Goal: Information Seeking & Learning: Learn about a topic

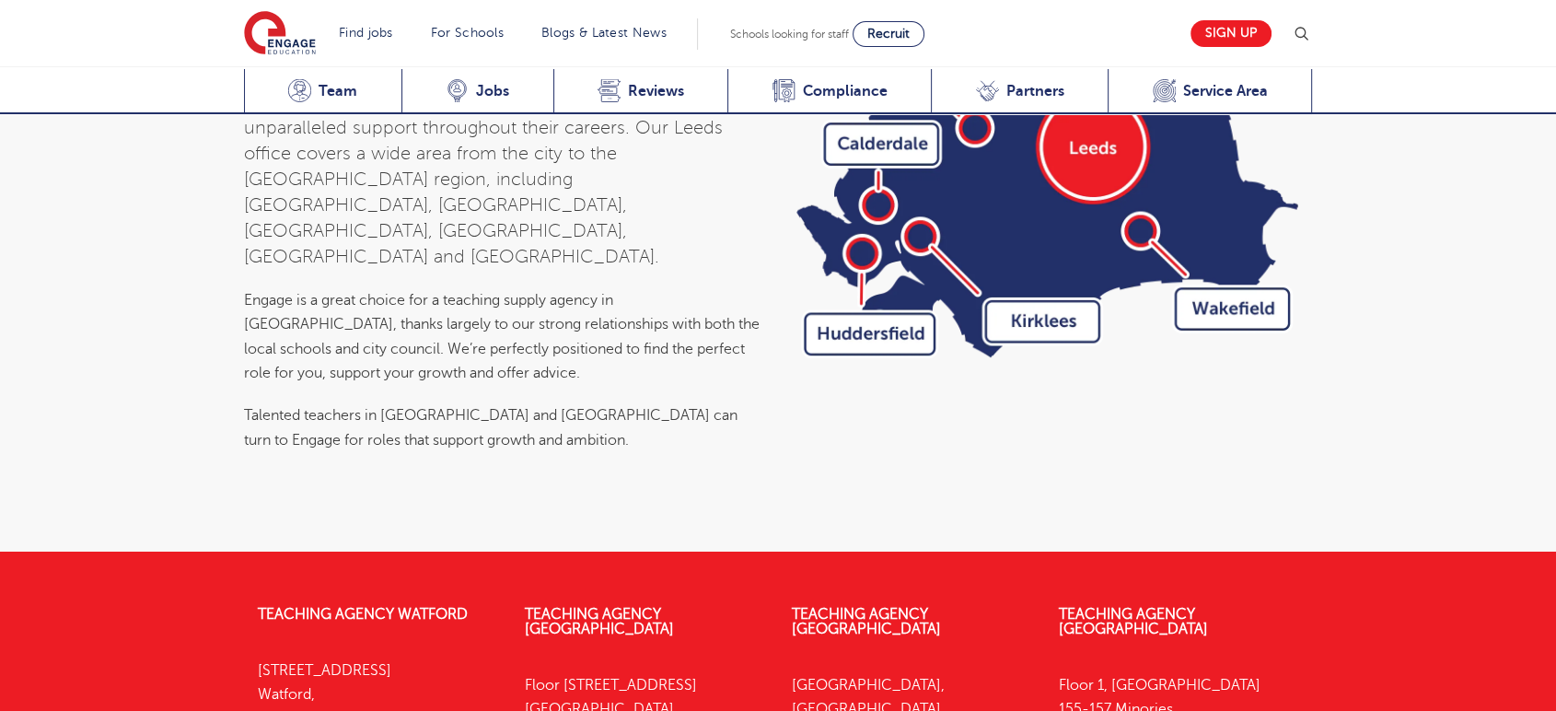
scroll to position [6029, 0]
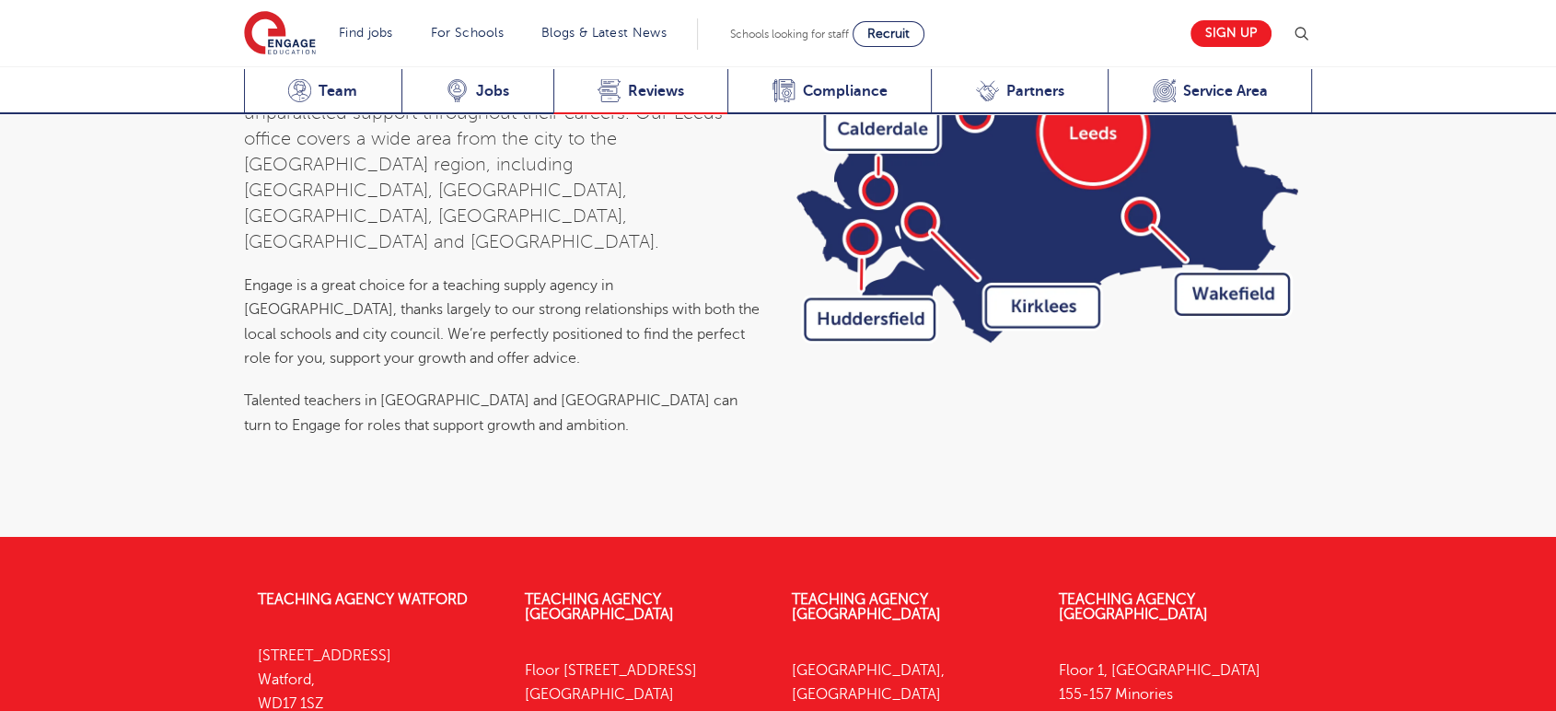
click at [631, 82] on span "Reviews" at bounding box center [656, 91] width 56 height 18
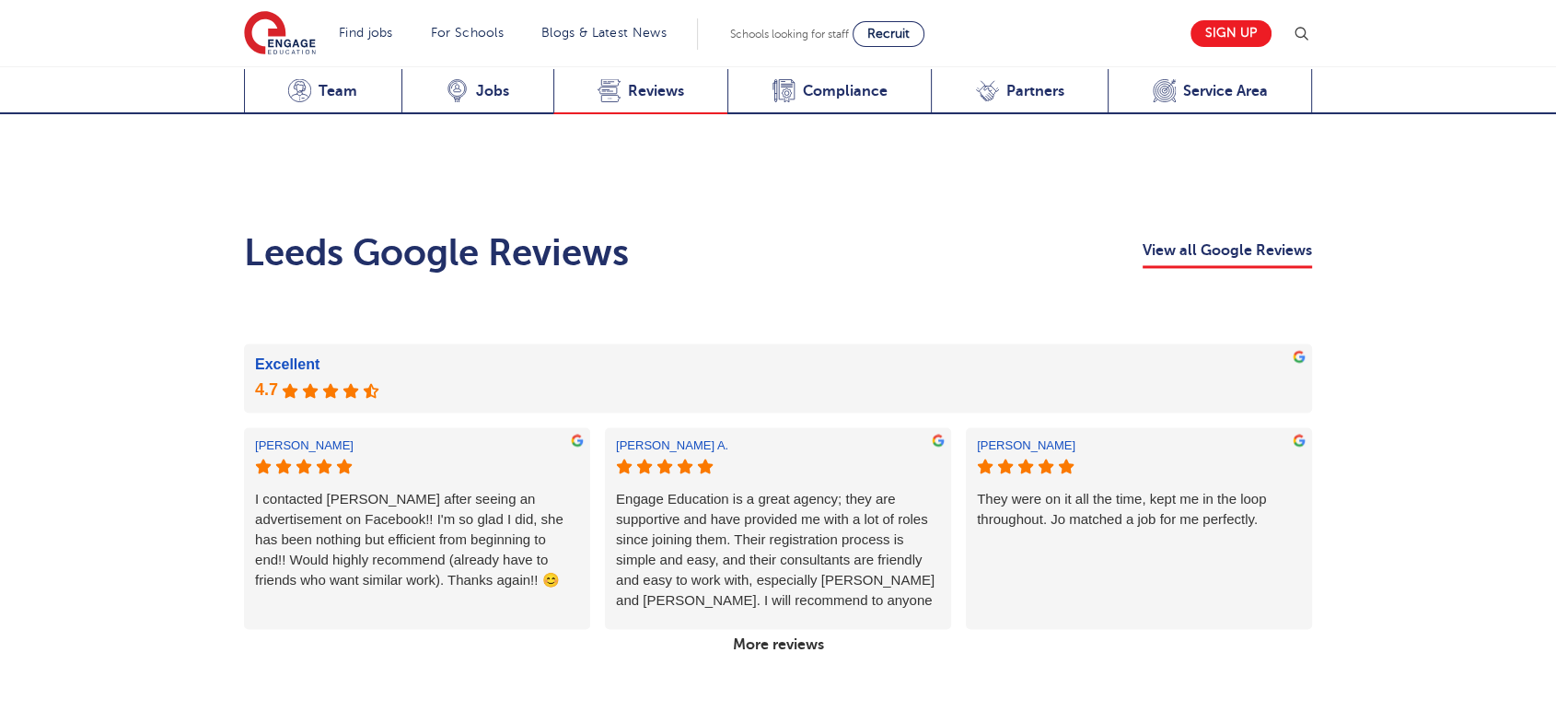
scroll to position [2781, 0]
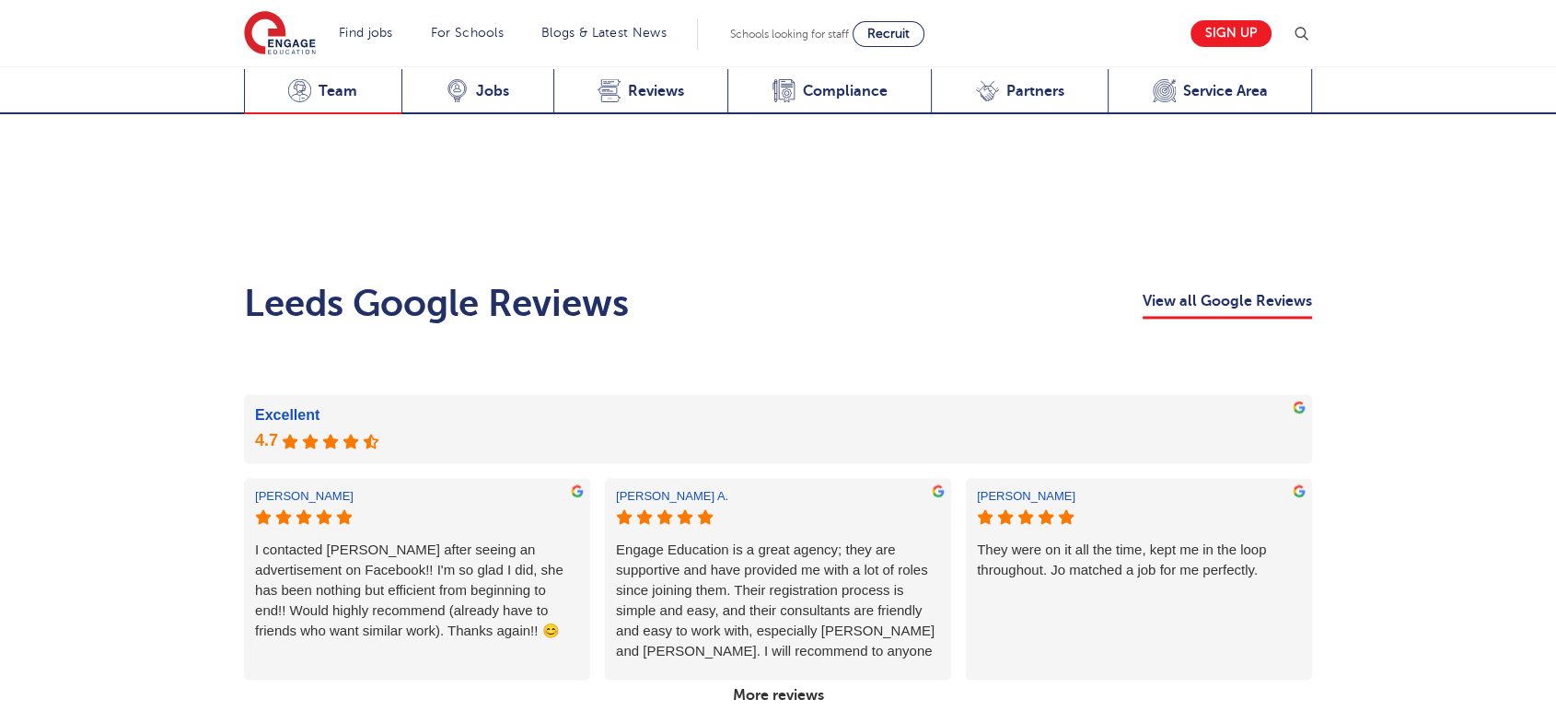
click at [333, 82] on span "Team" at bounding box center [338, 91] width 39 height 18
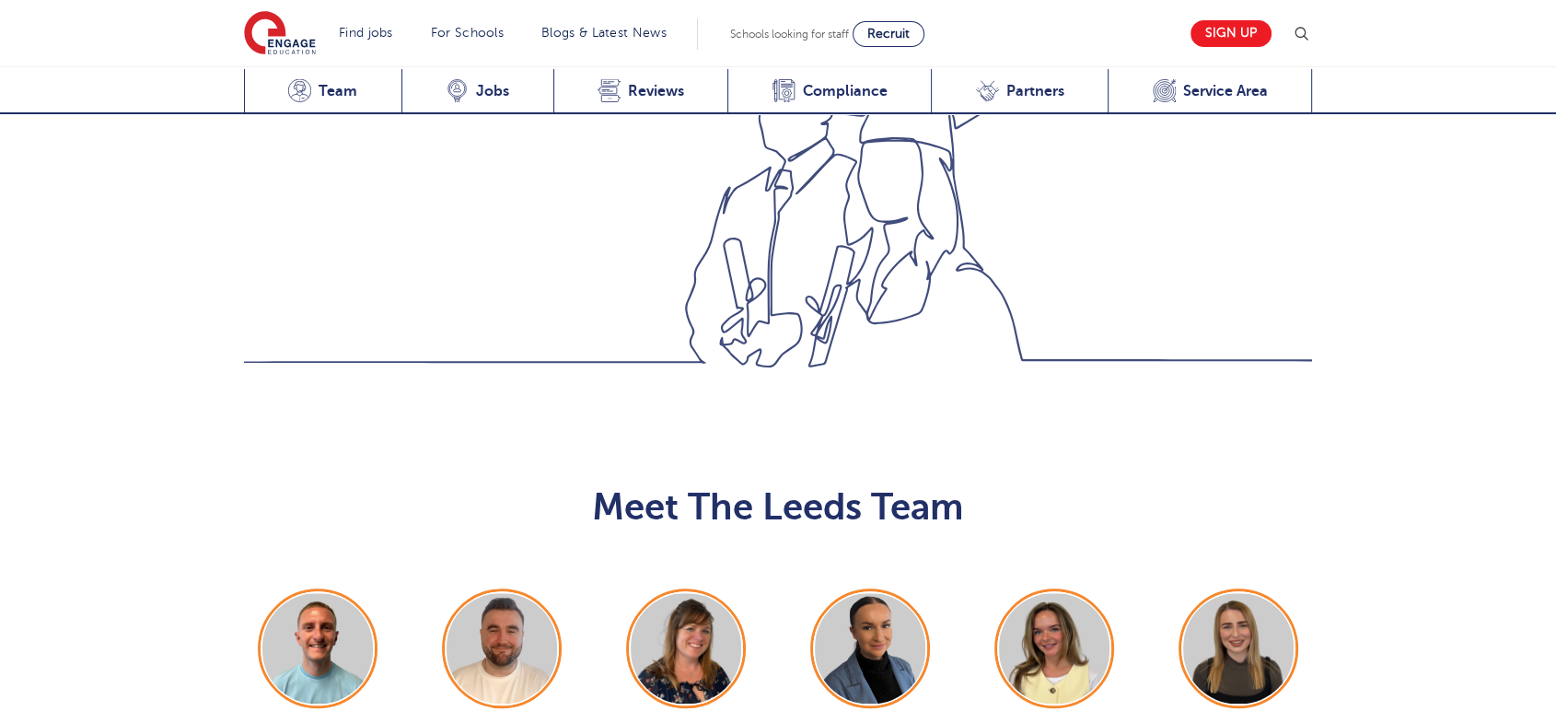
scroll to position [1908, 0]
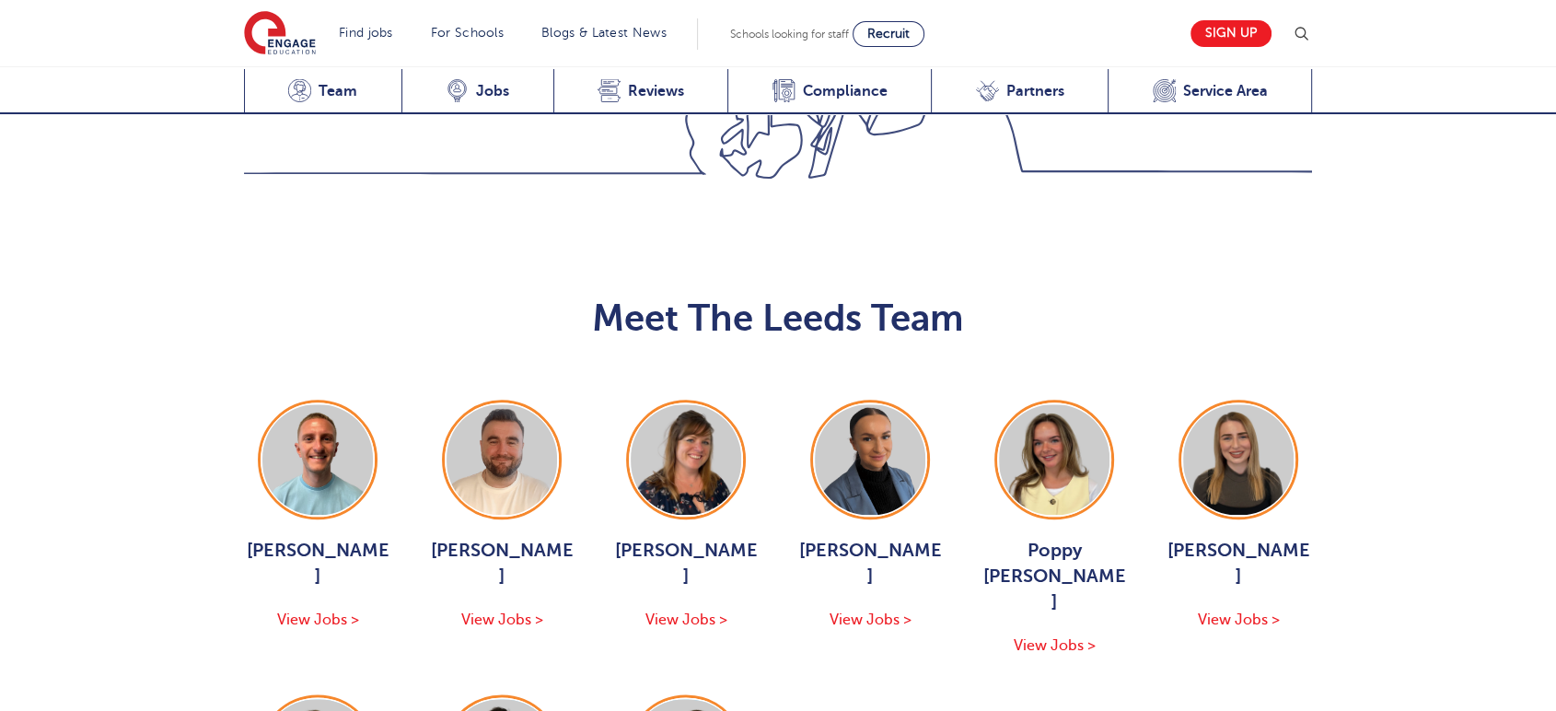
scroll to position [2010, 0]
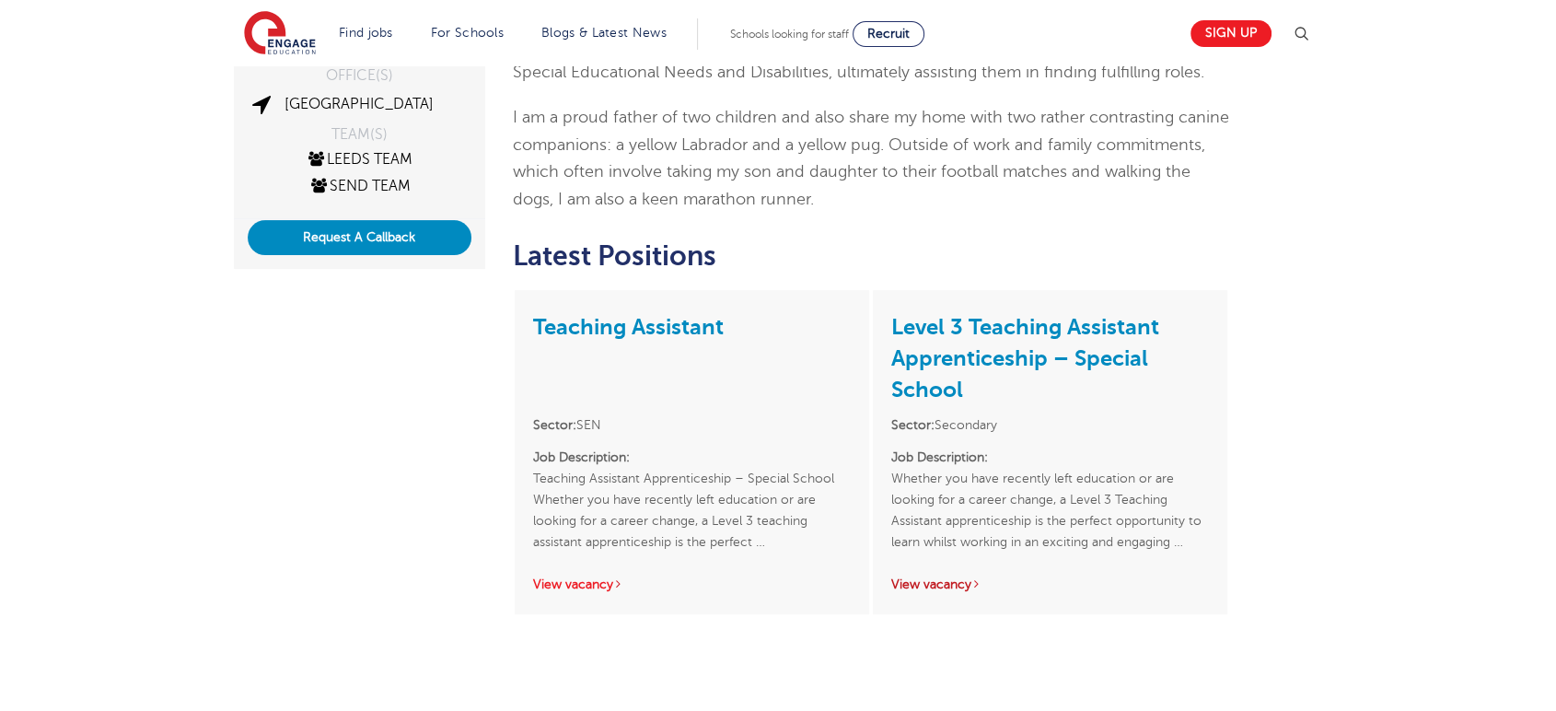
scroll to position [511, 0]
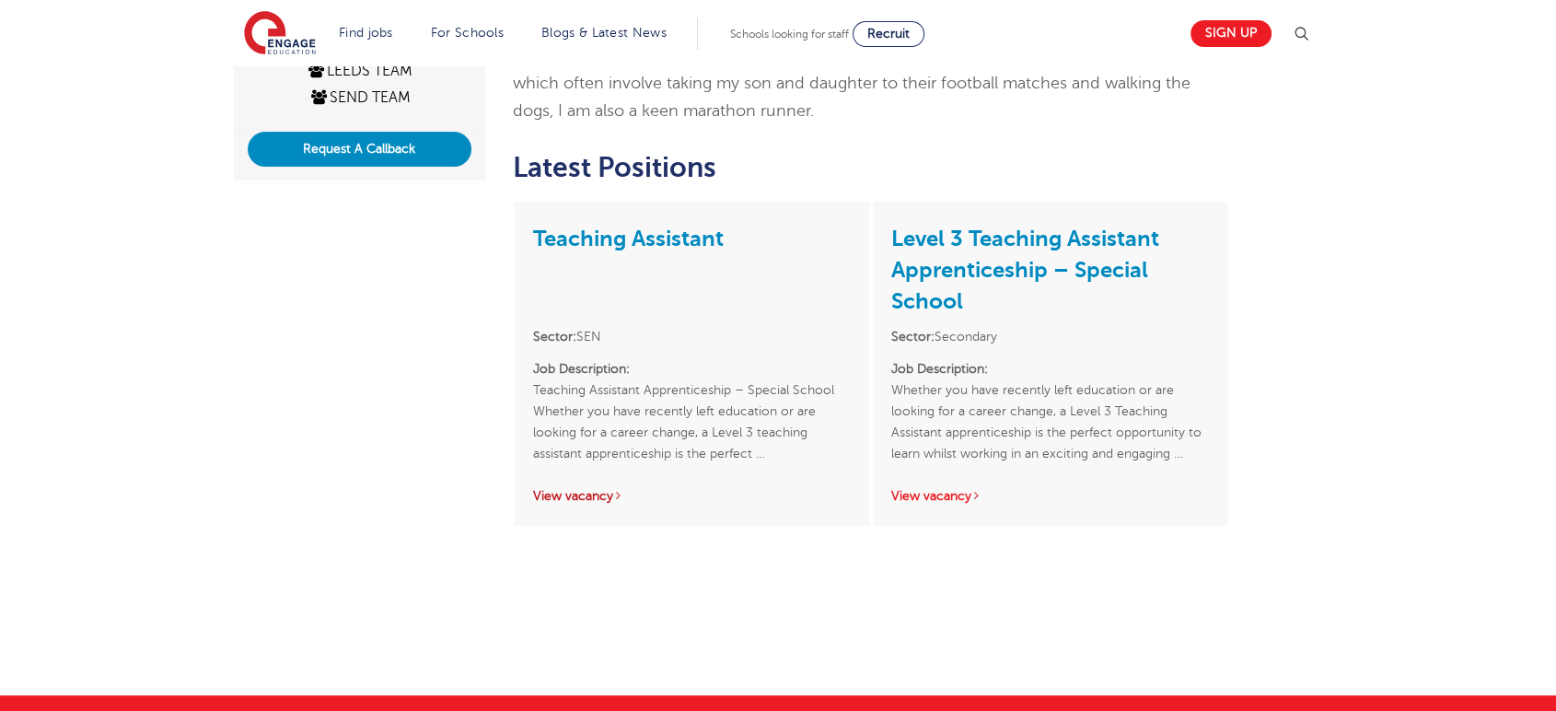
click at [585, 492] on link "View vacancy" at bounding box center [578, 496] width 90 height 14
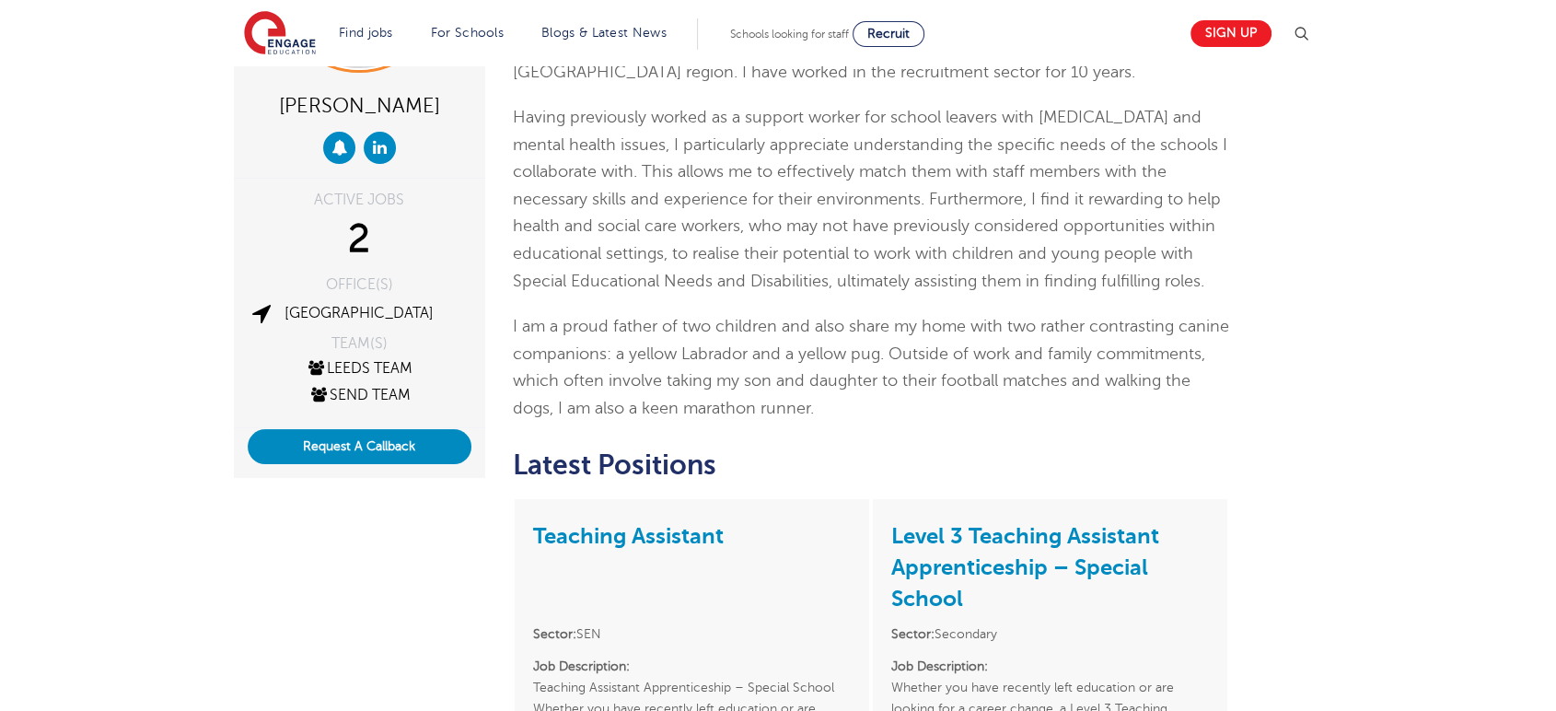
scroll to position [102, 0]
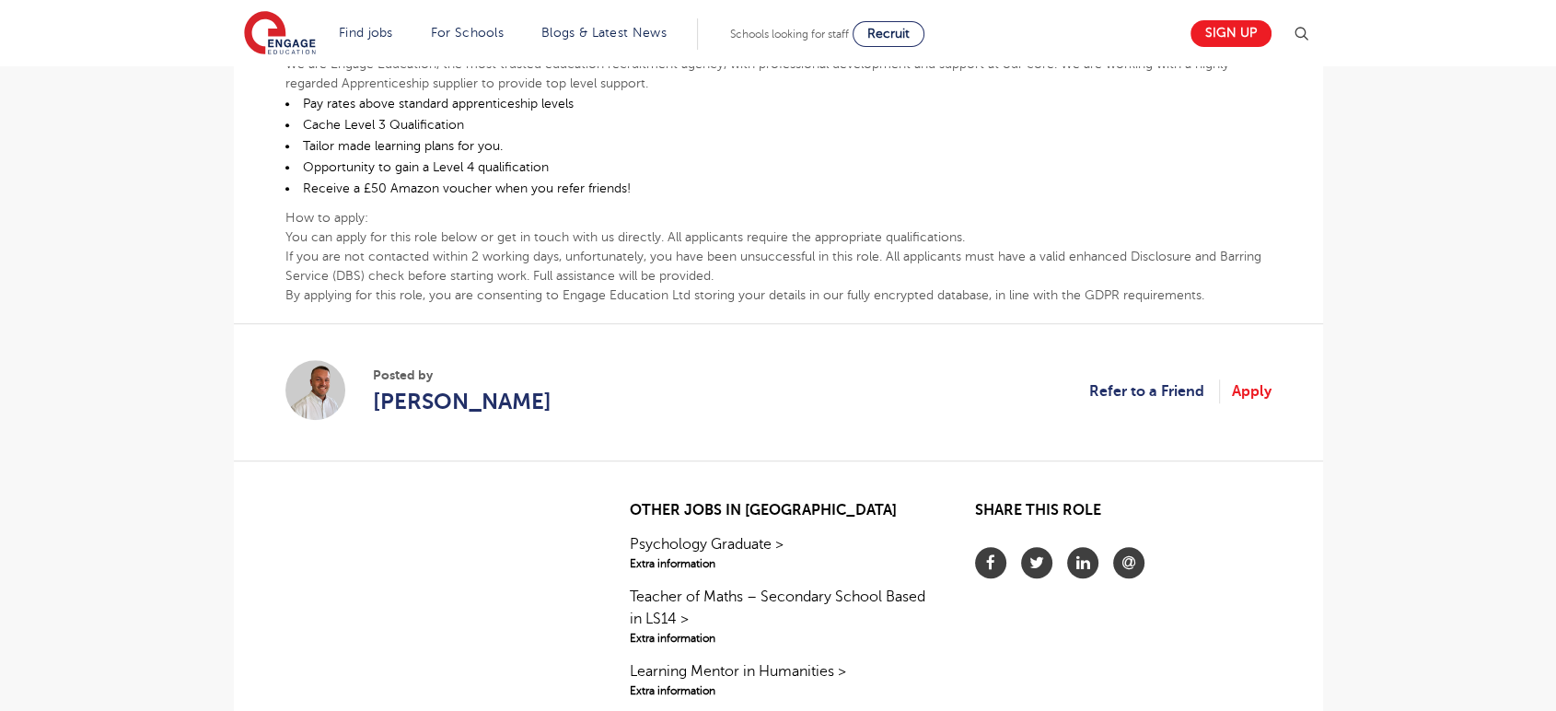
scroll to position [1023, 0]
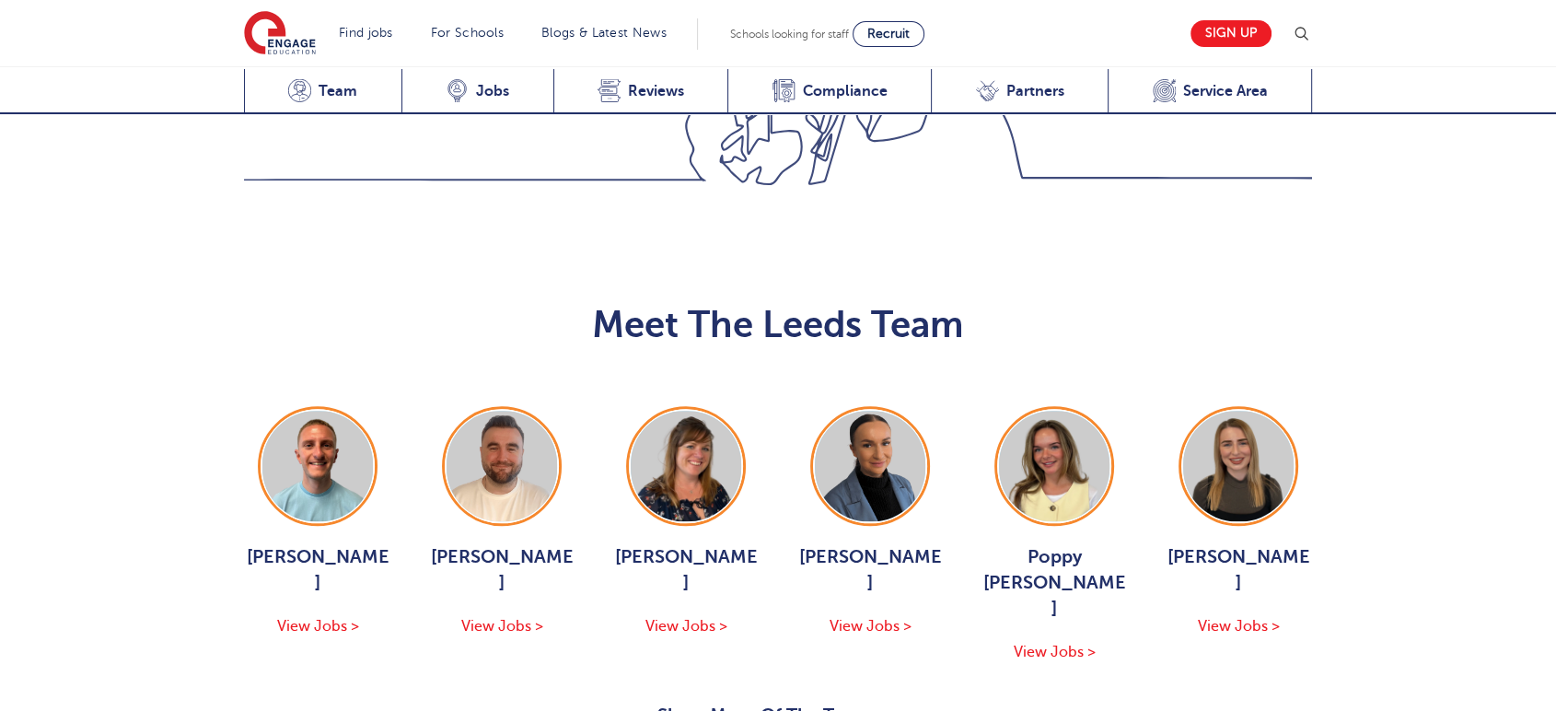
scroll to position [1908, 0]
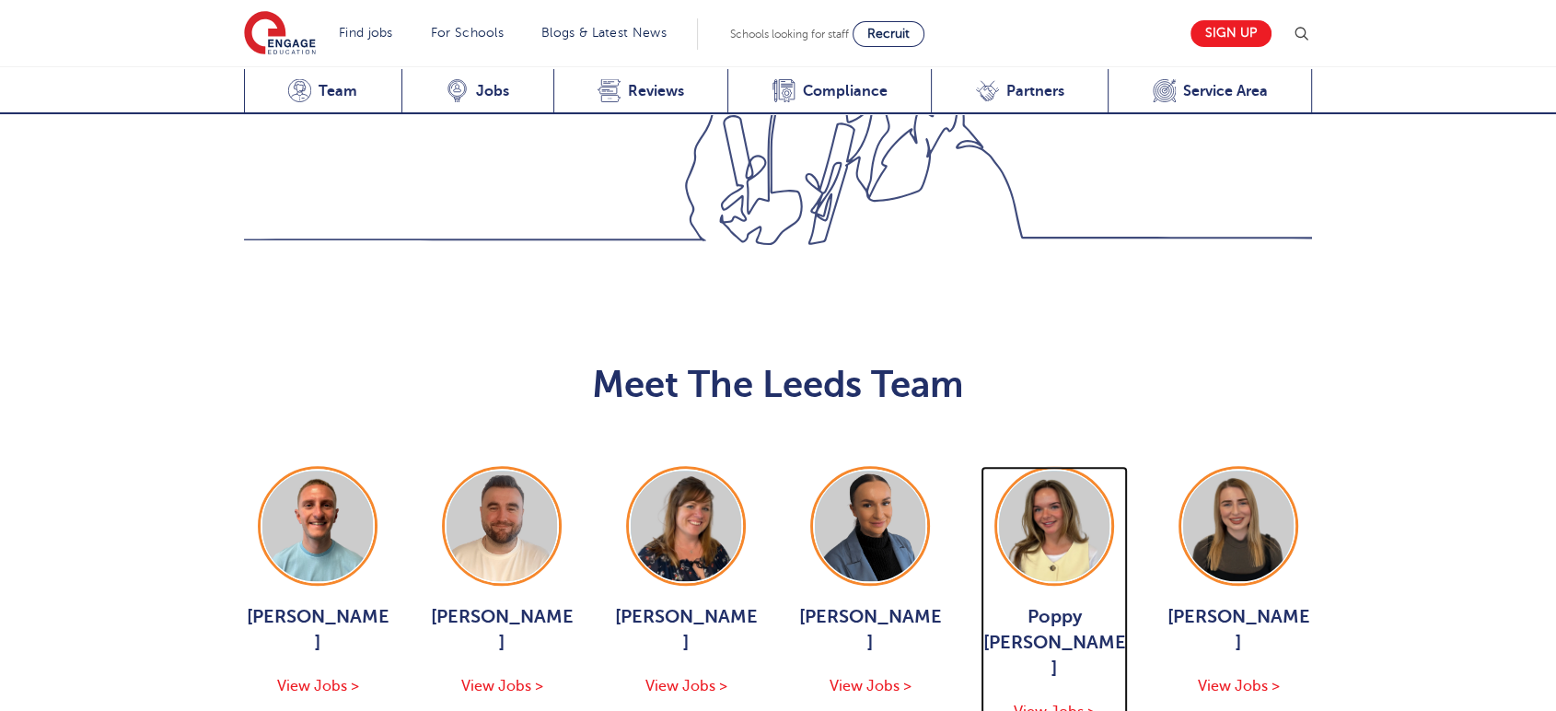
click at [1067, 703] on span "View Jobs >" at bounding box center [1055, 711] width 82 height 17
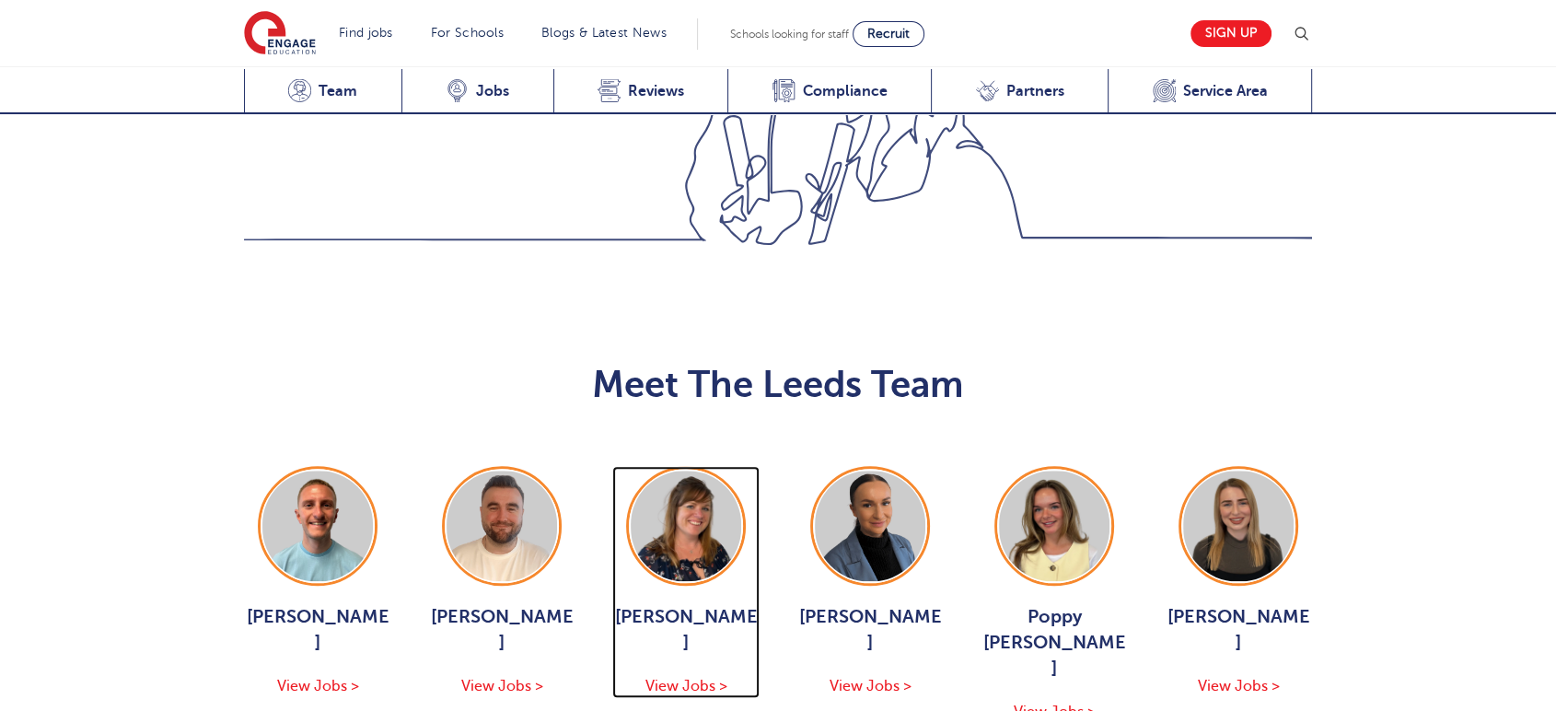
click at [703, 678] on span "View Jobs >" at bounding box center [686, 686] width 82 height 17
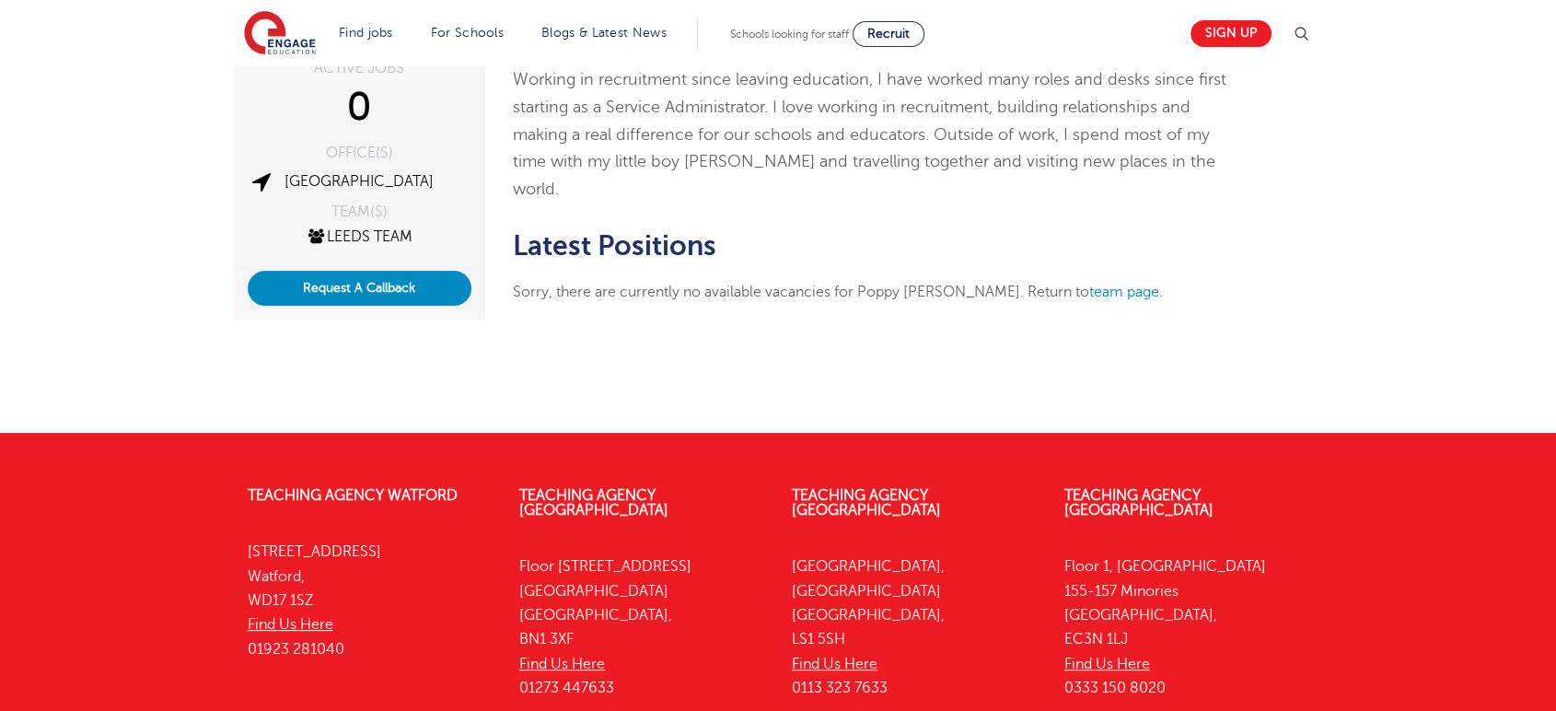
scroll to position [307, 0]
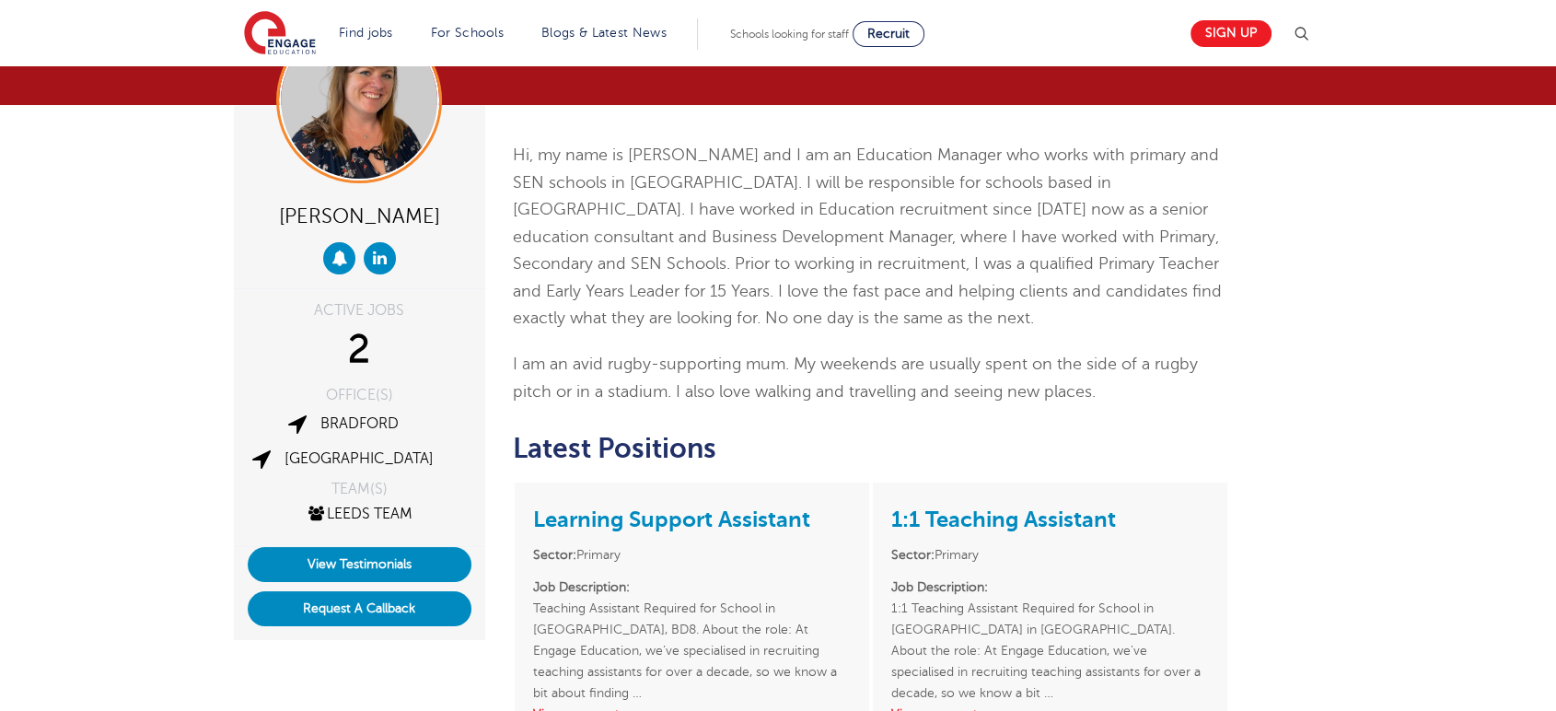
scroll to position [102, 0]
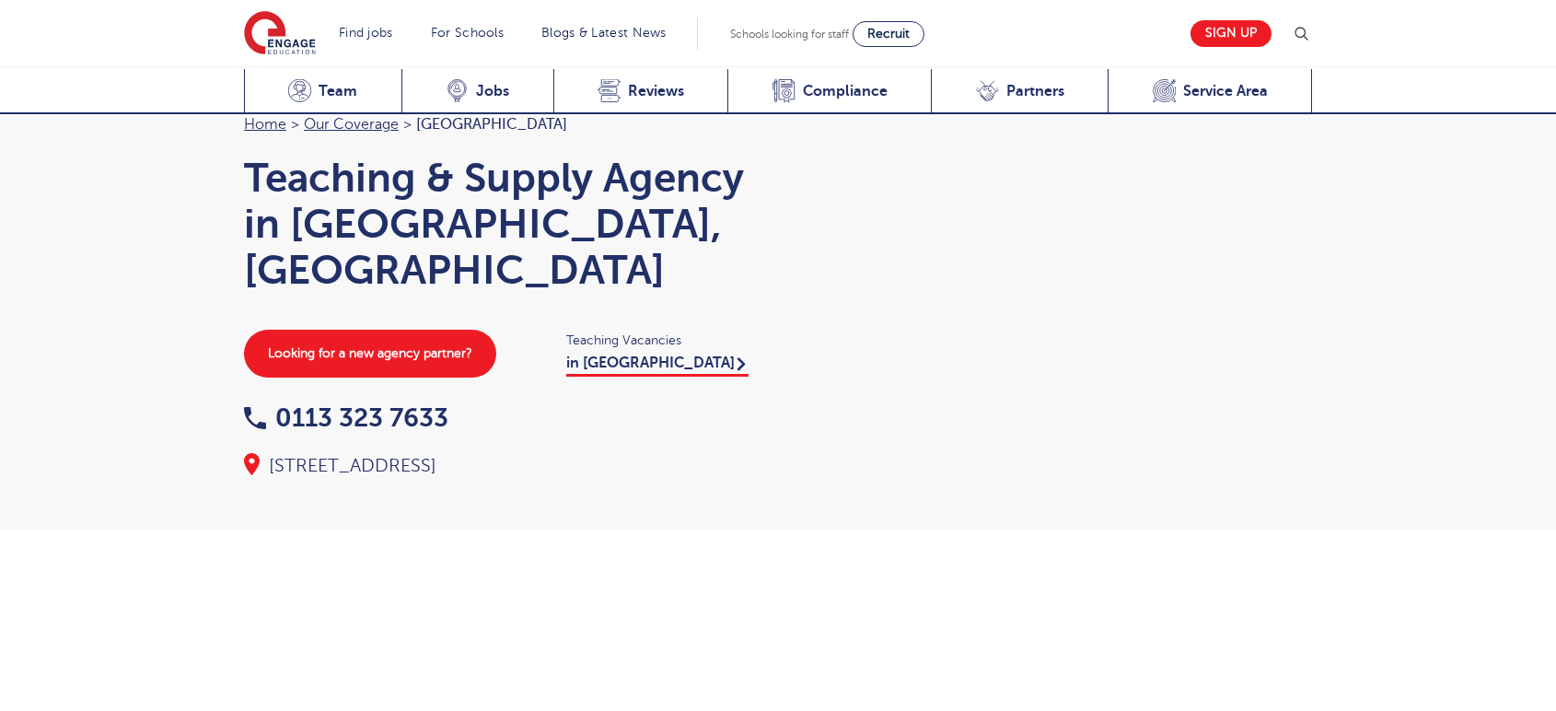
scroll to position [1908, 0]
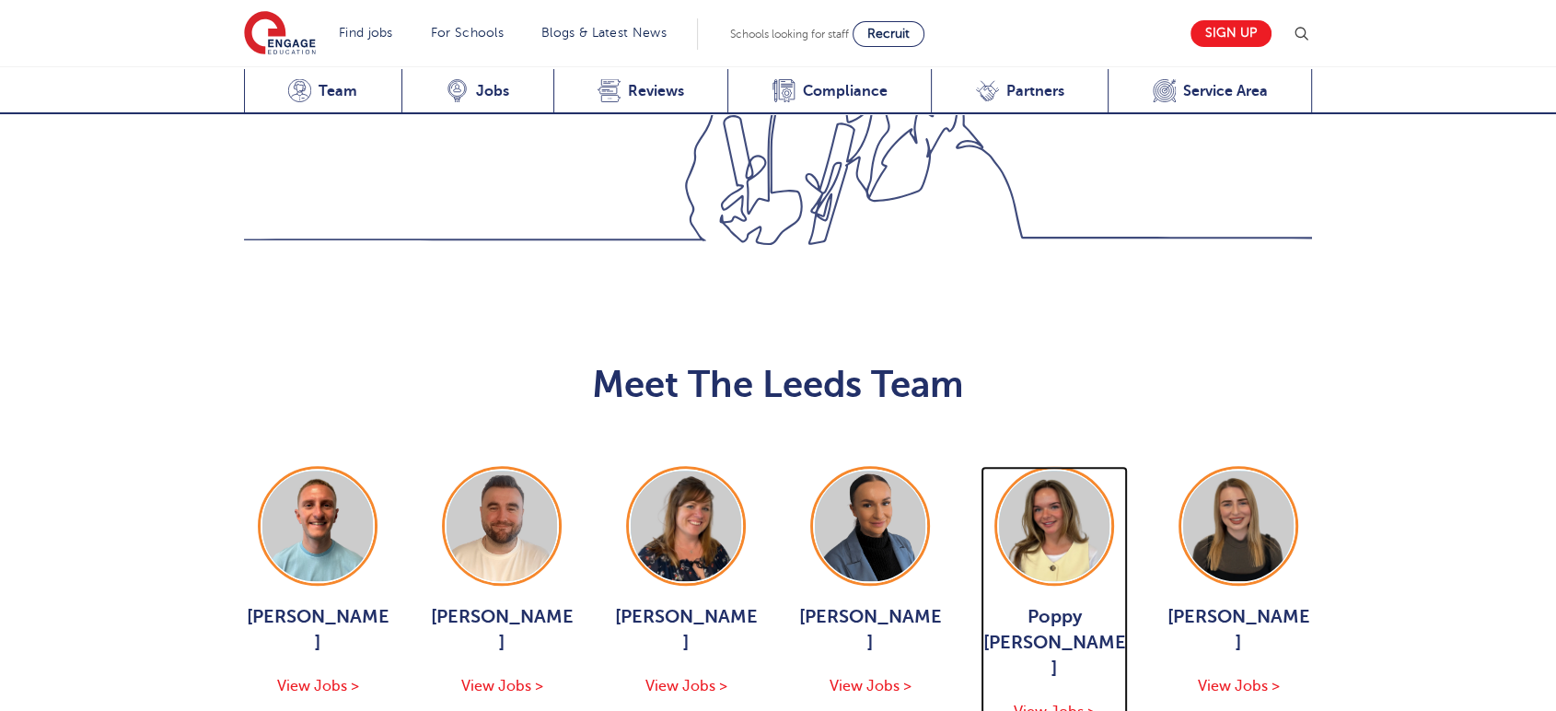
click at [1066, 703] on span "View Jobs >" at bounding box center [1055, 711] width 82 height 17
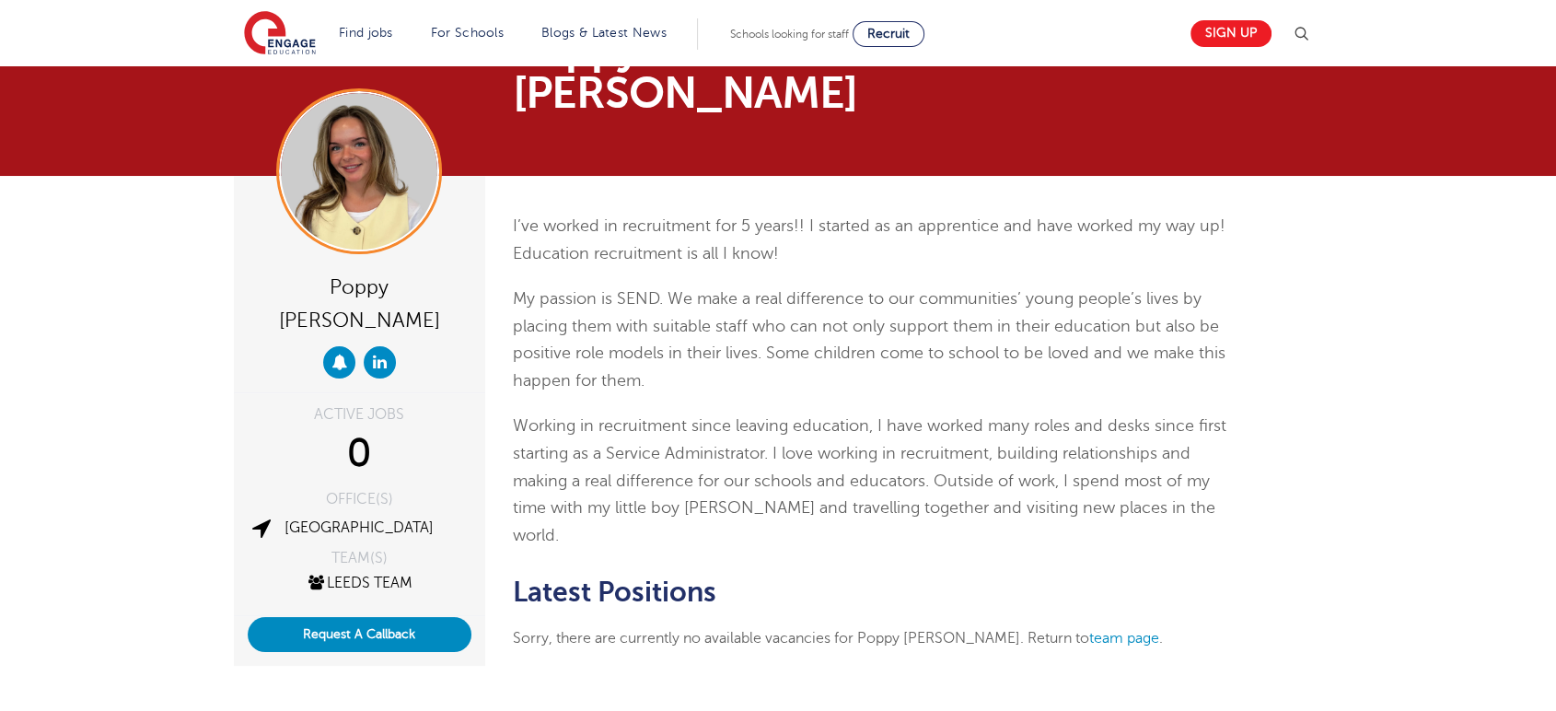
scroll to position [307, 0]
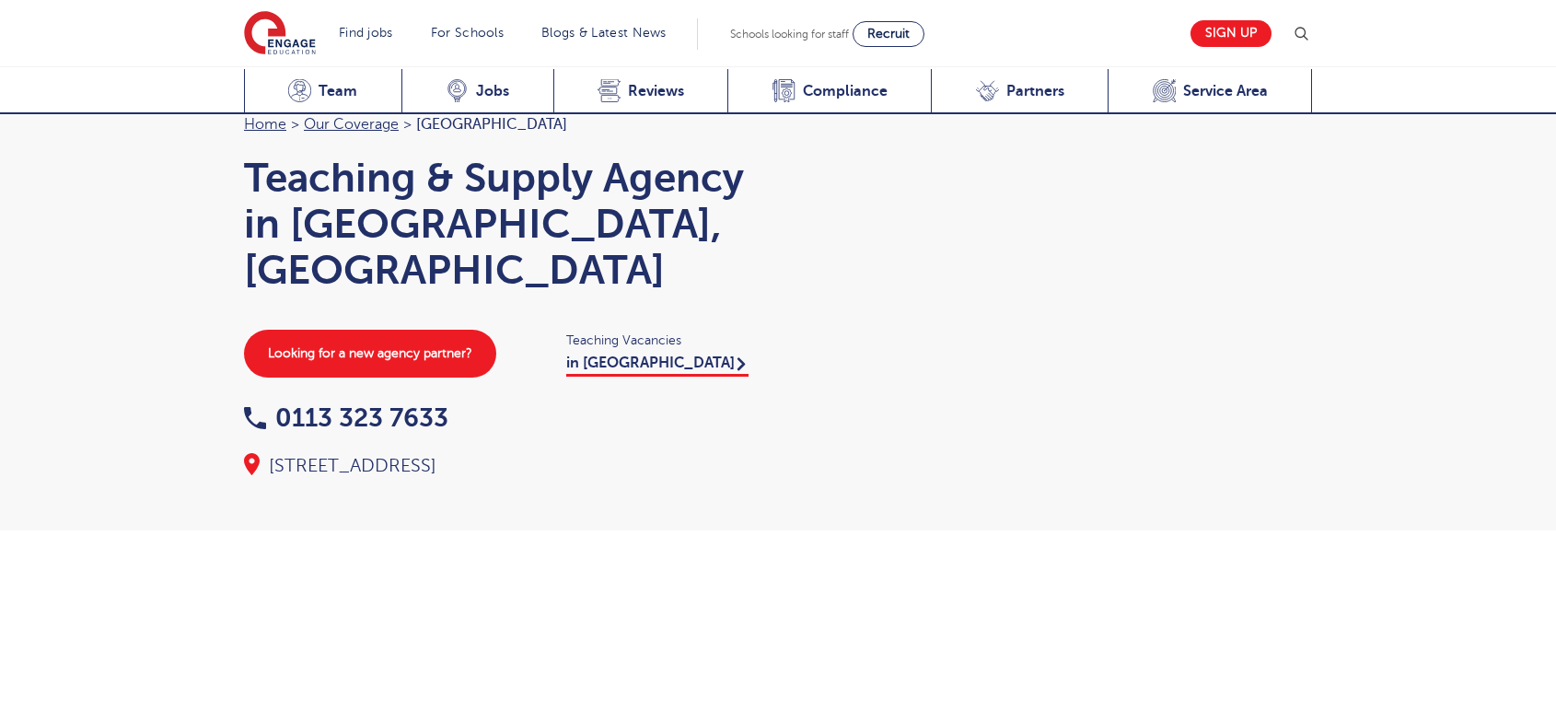
scroll to position [1908, 0]
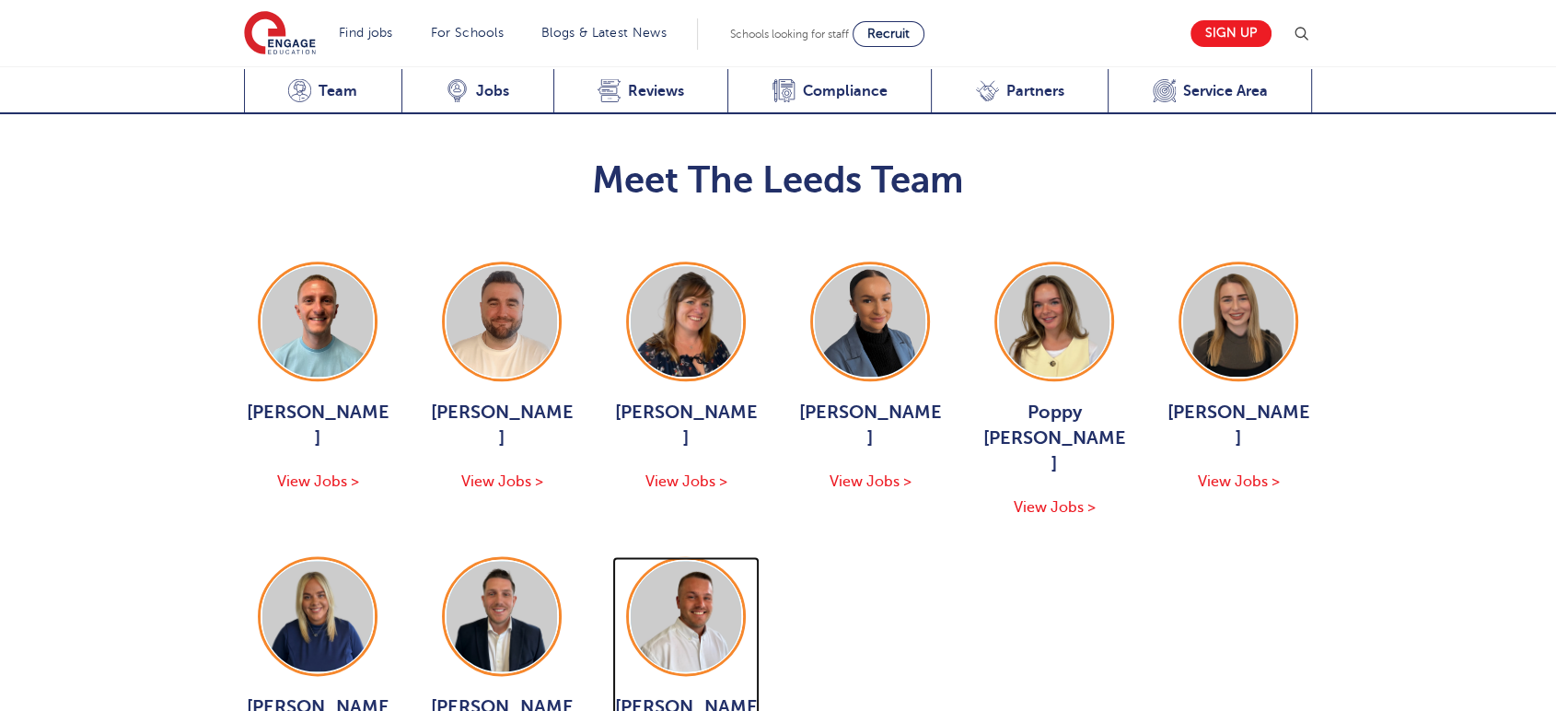
click at [707, 694] on span "[PERSON_NAME]" at bounding box center [685, 720] width 147 height 52
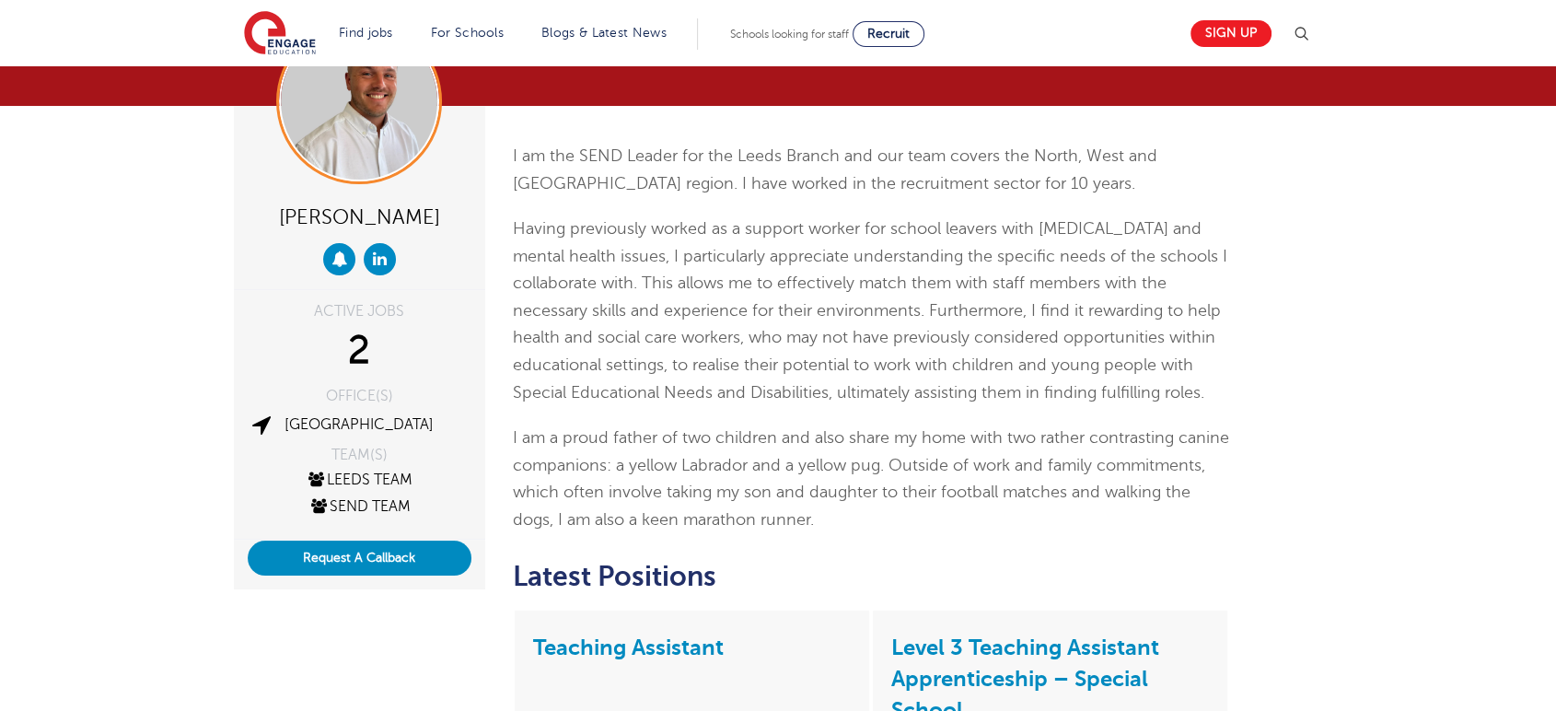
scroll to position [204, 0]
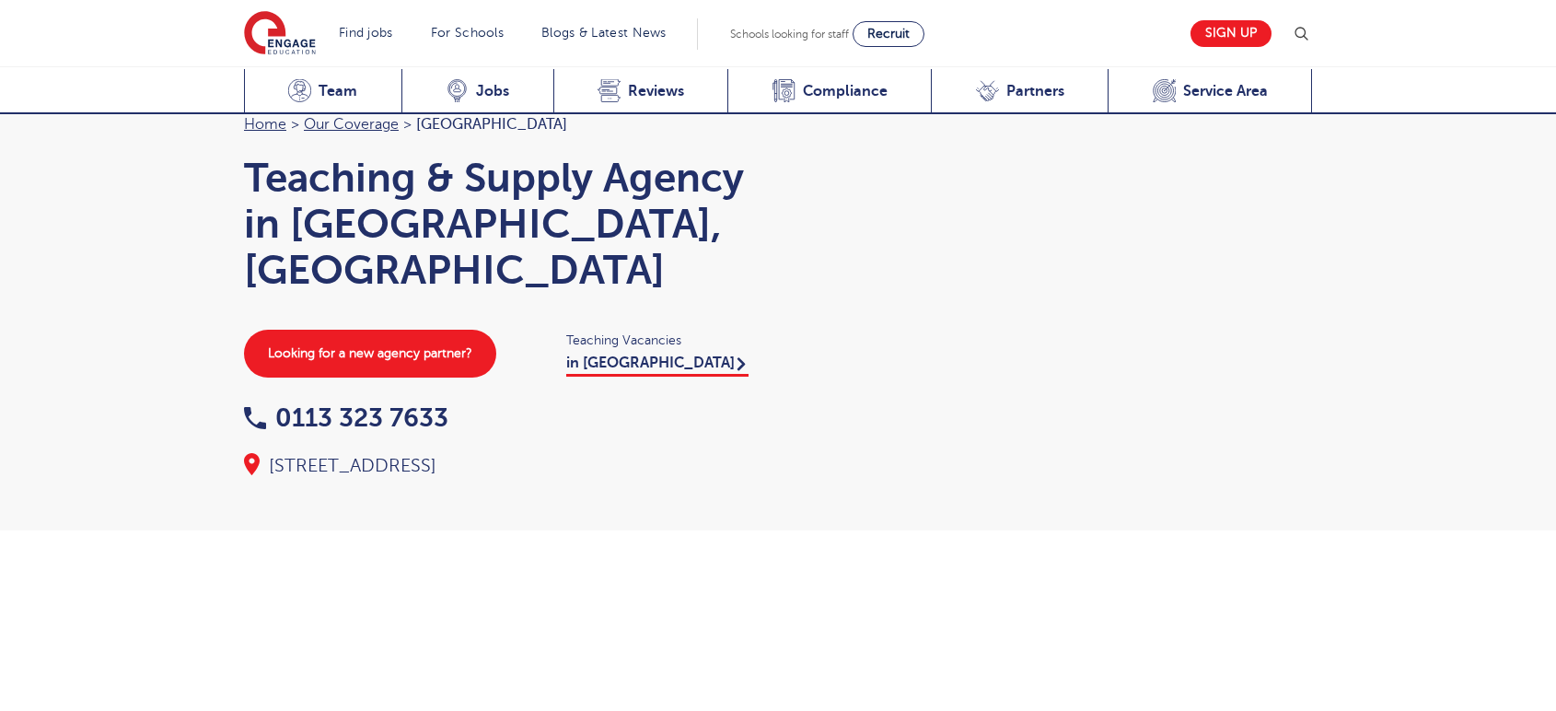
scroll to position [2112, 0]
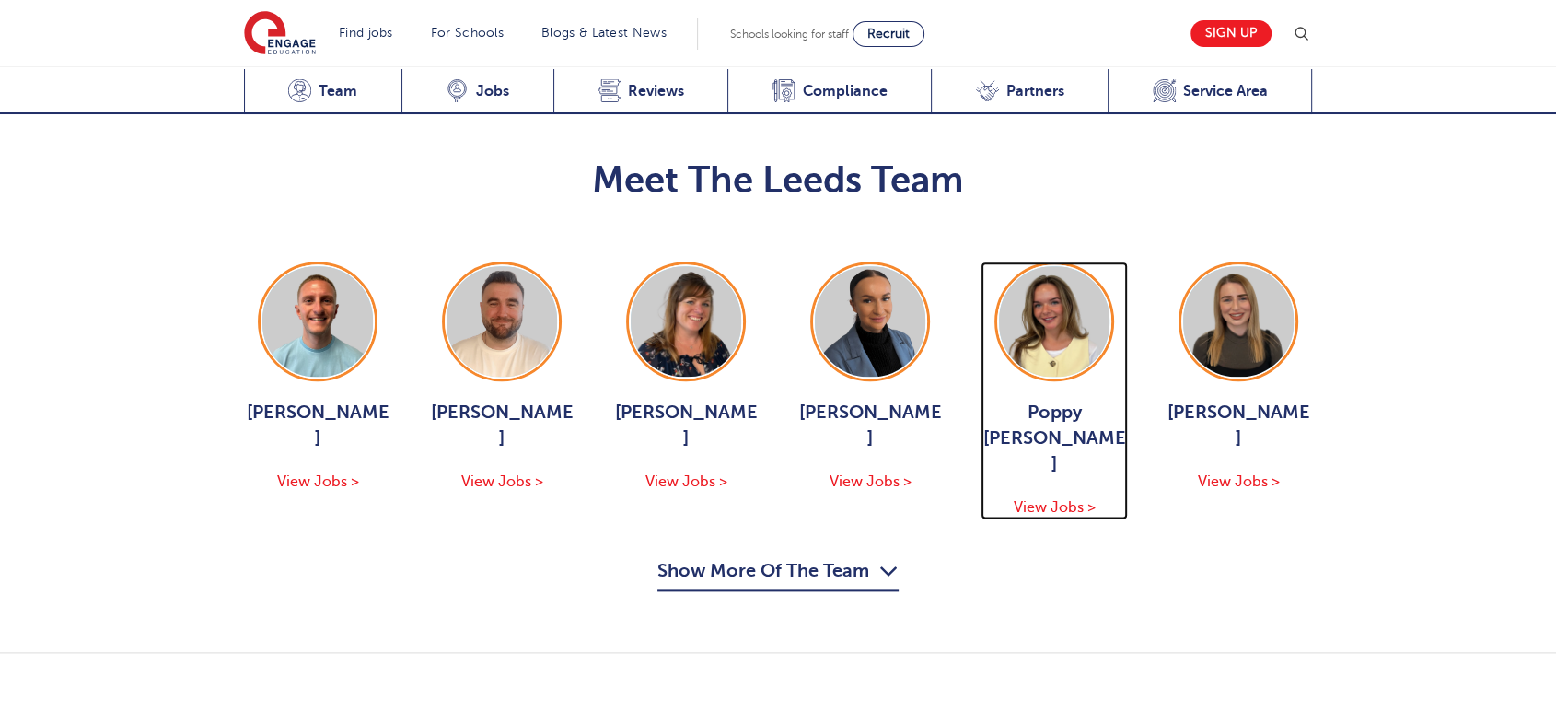
click at [1043, 499] on span "View Jobs >" at bounding box center [1055, 507] width 82 height 17
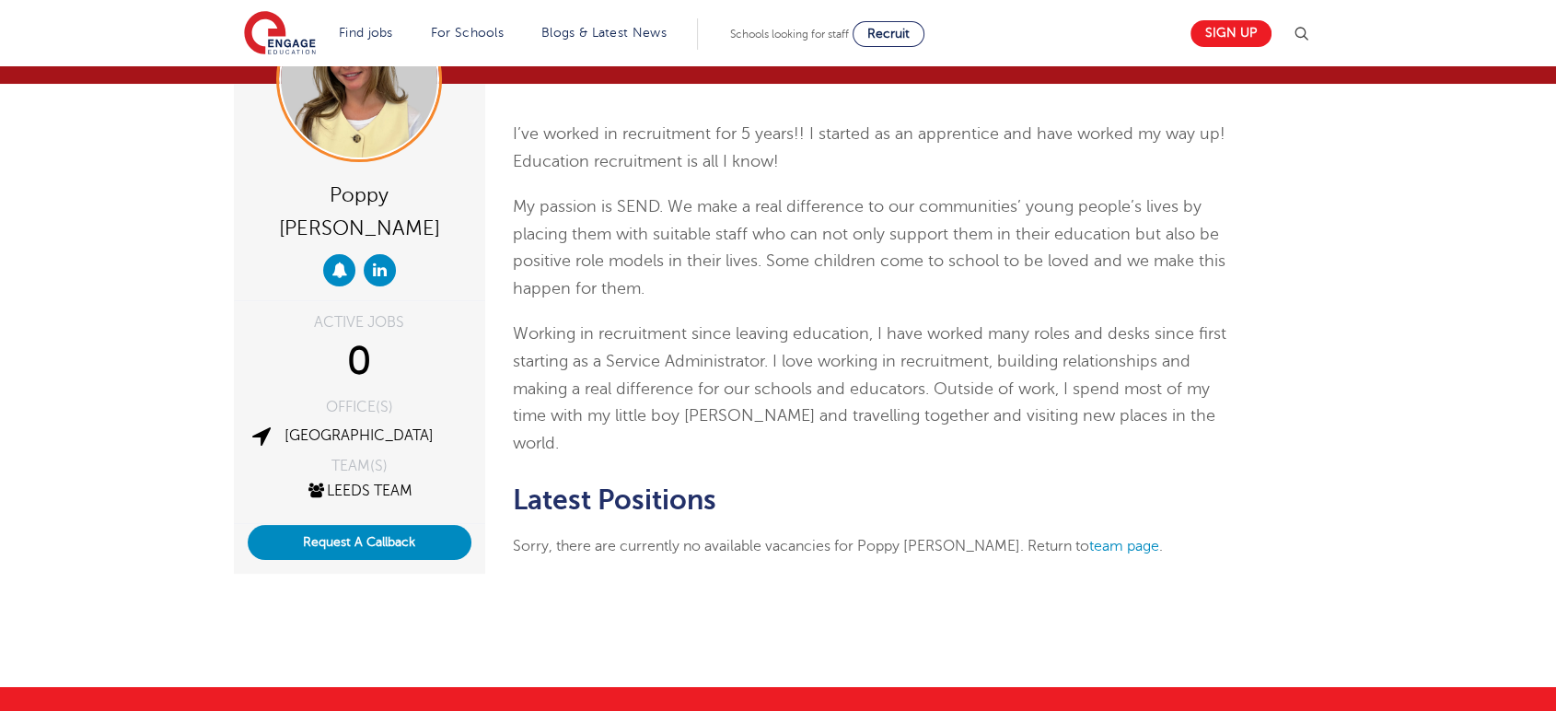
scroll to position [204, 0]
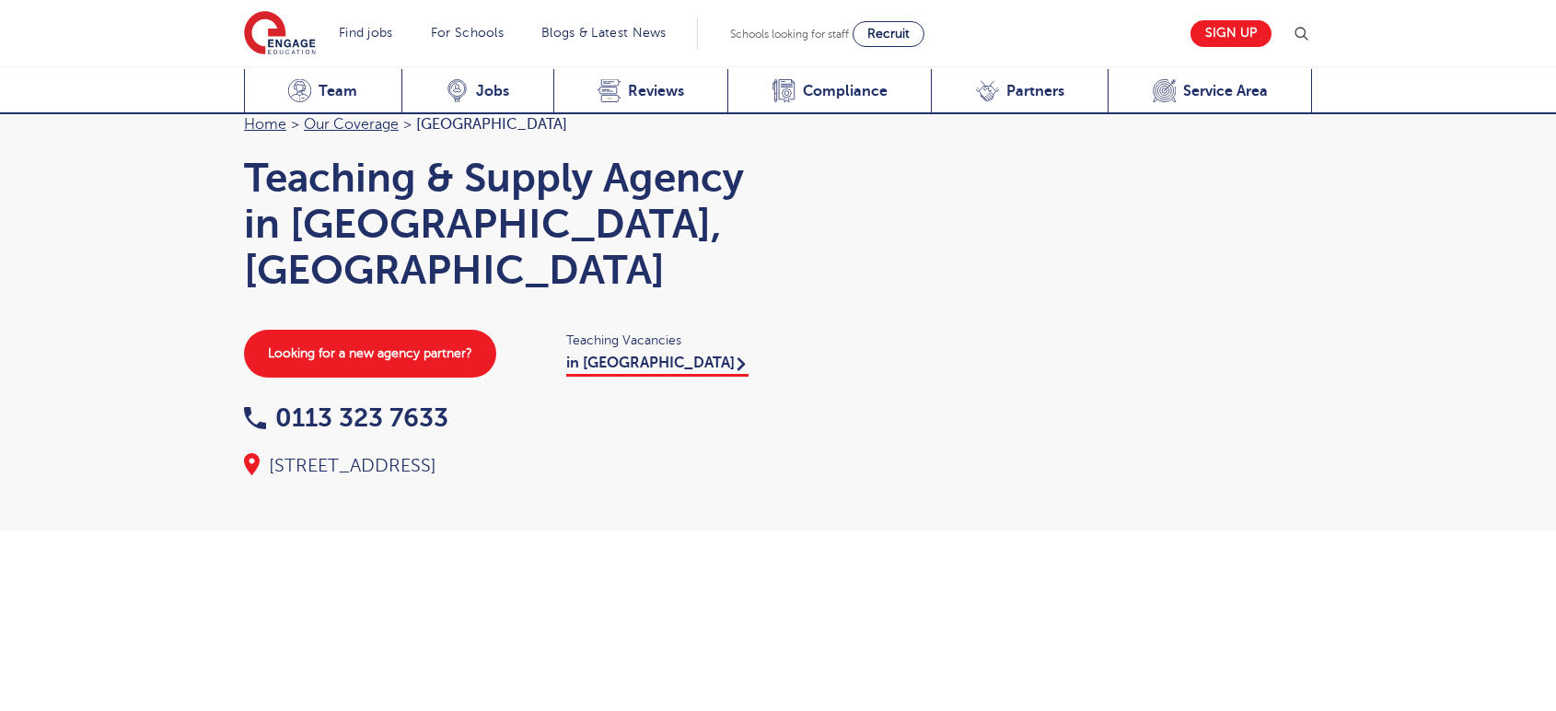
scroll to position [2112, 0]
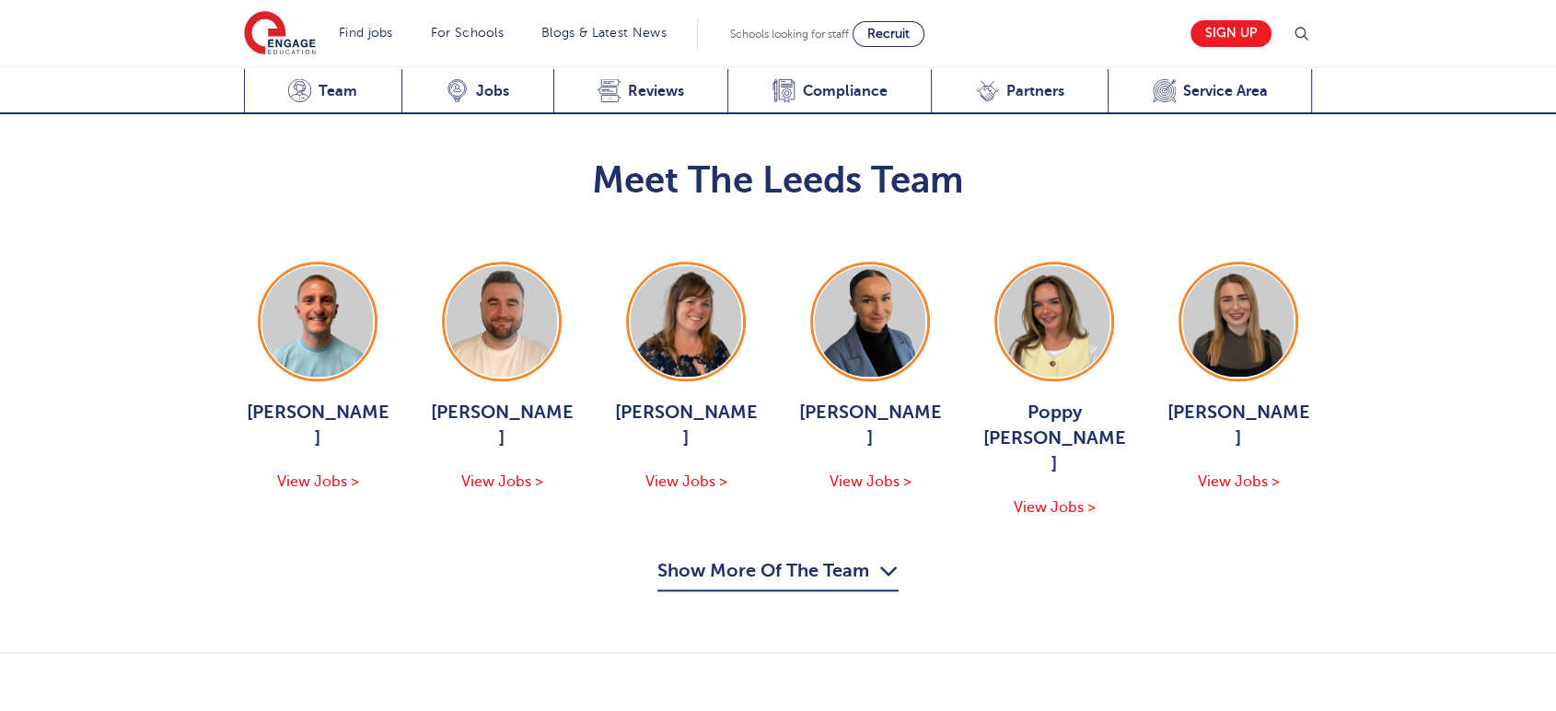
click at [707, 317] on div "George Dignam View Jobs > Chris Rushton View Jobs > Joanne Wright View Jobs > H…" at bounding box center [778, 426] width 1105 height 330
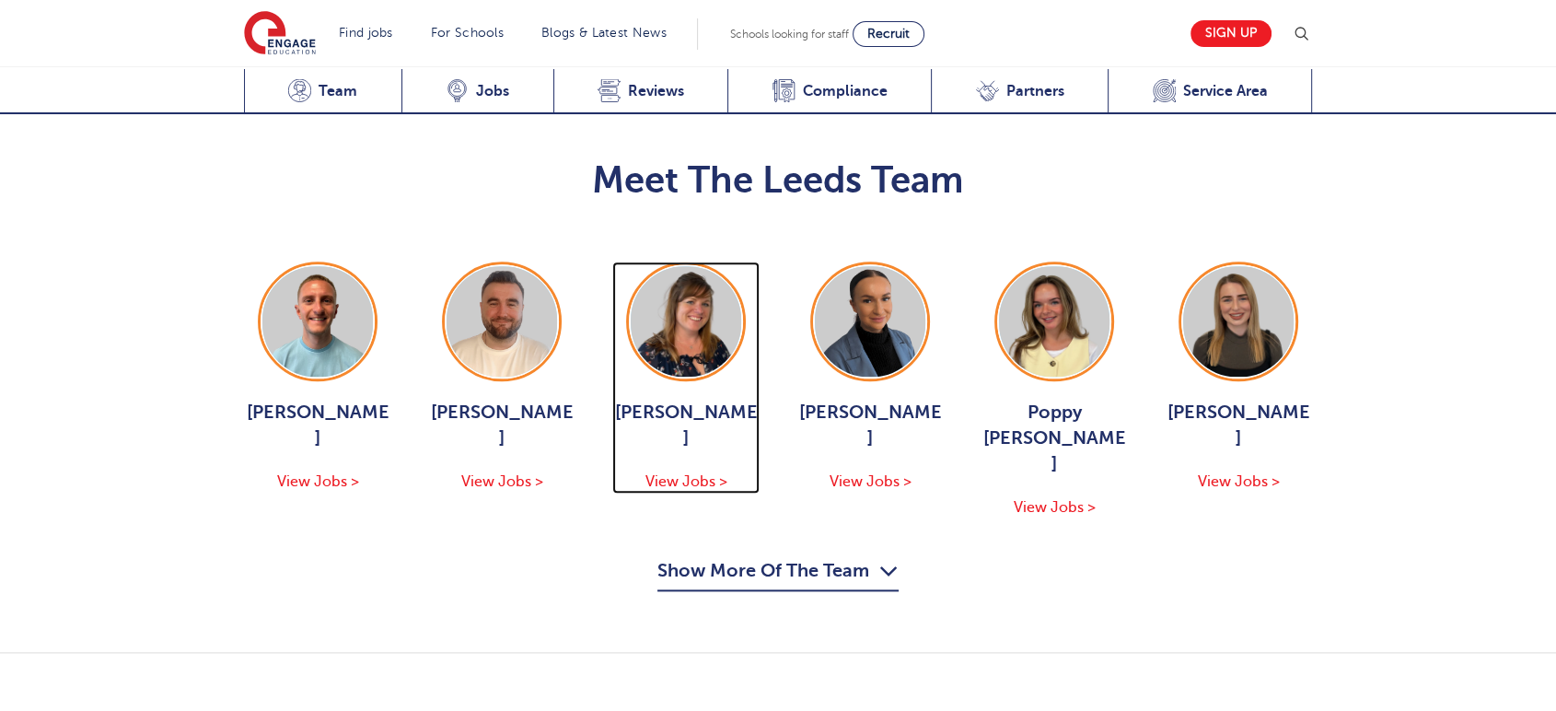
click at [707, 473] on span "View Jobs >" at bounding box center [686, 481] width 82 height 17
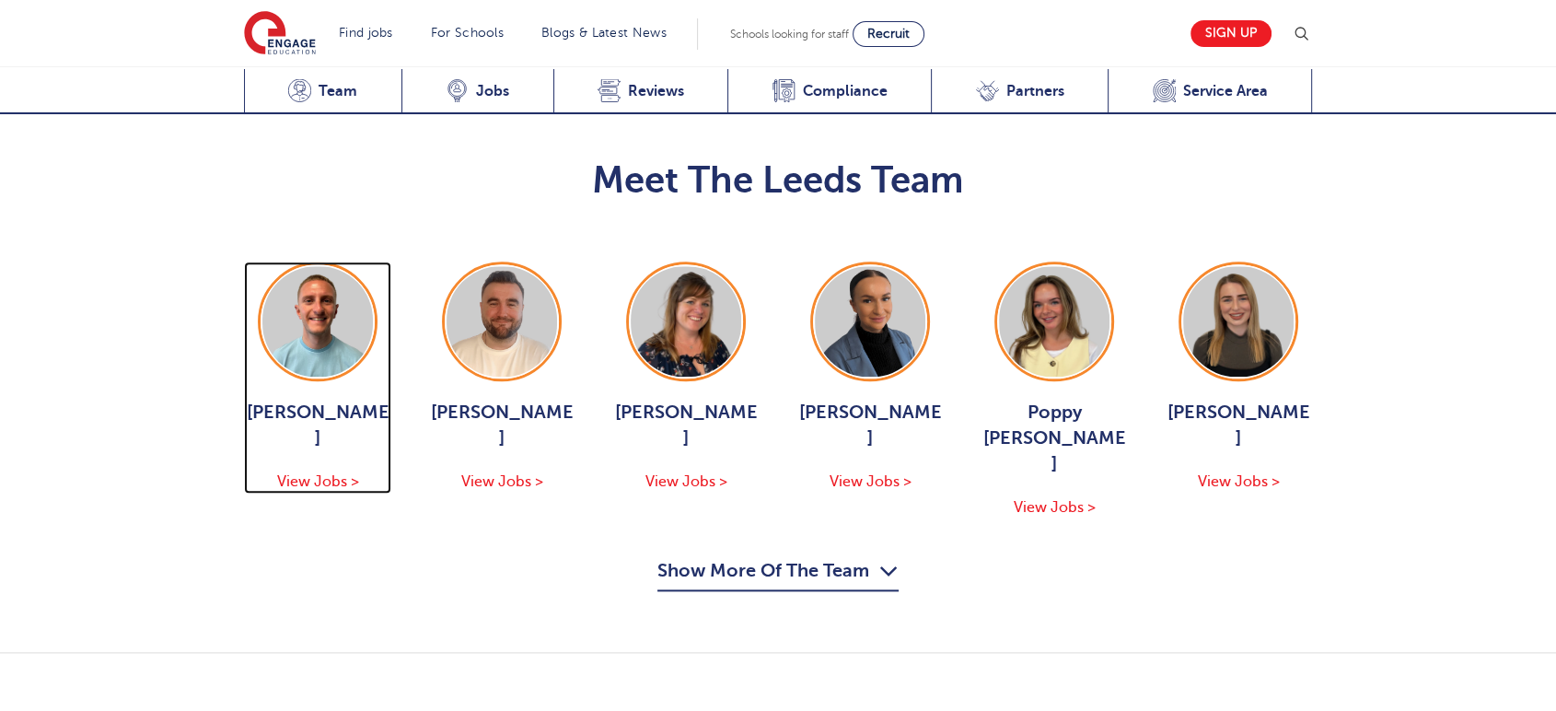
click at [323, 473] on span "View Jobs >" at bounding box center [318, 481] width 82 height 17
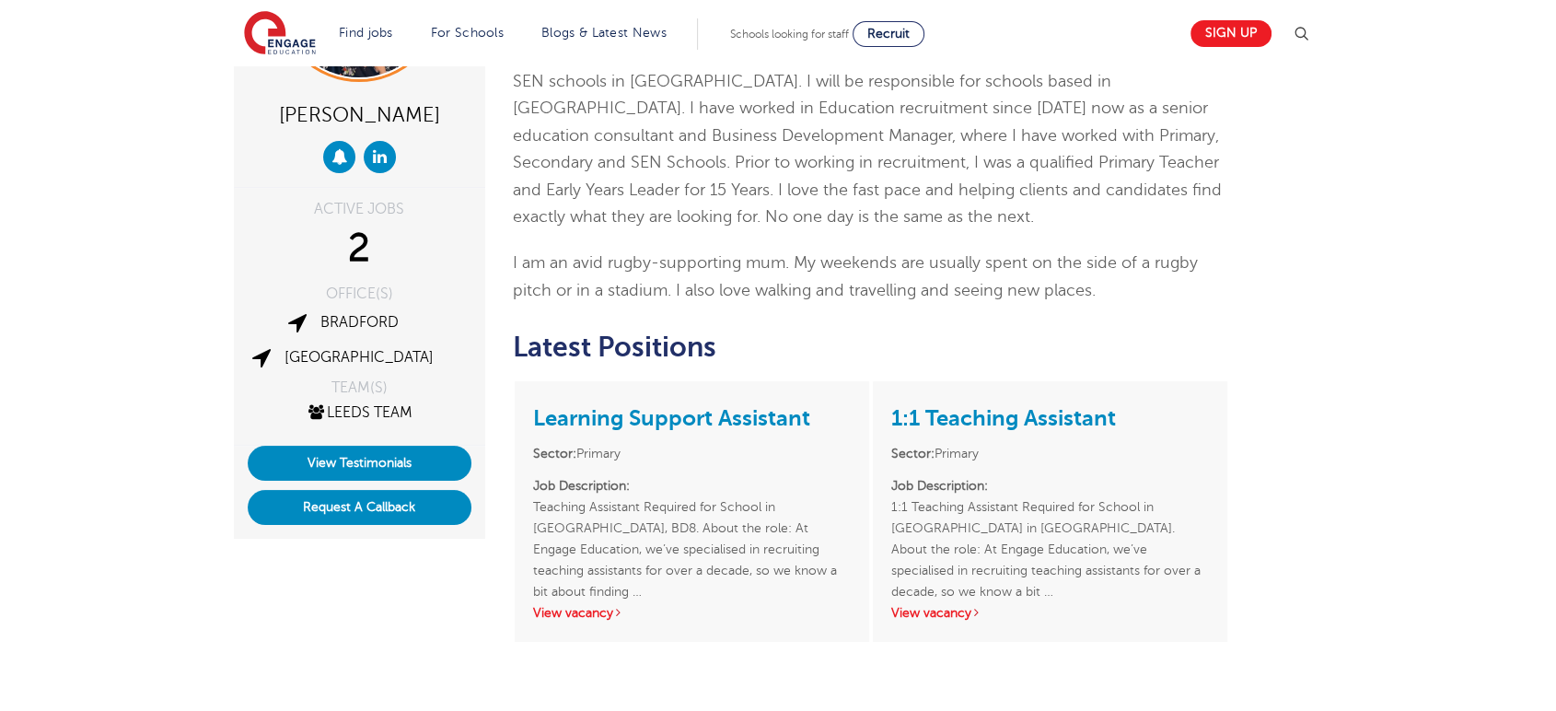
scroll to position [102, 0]
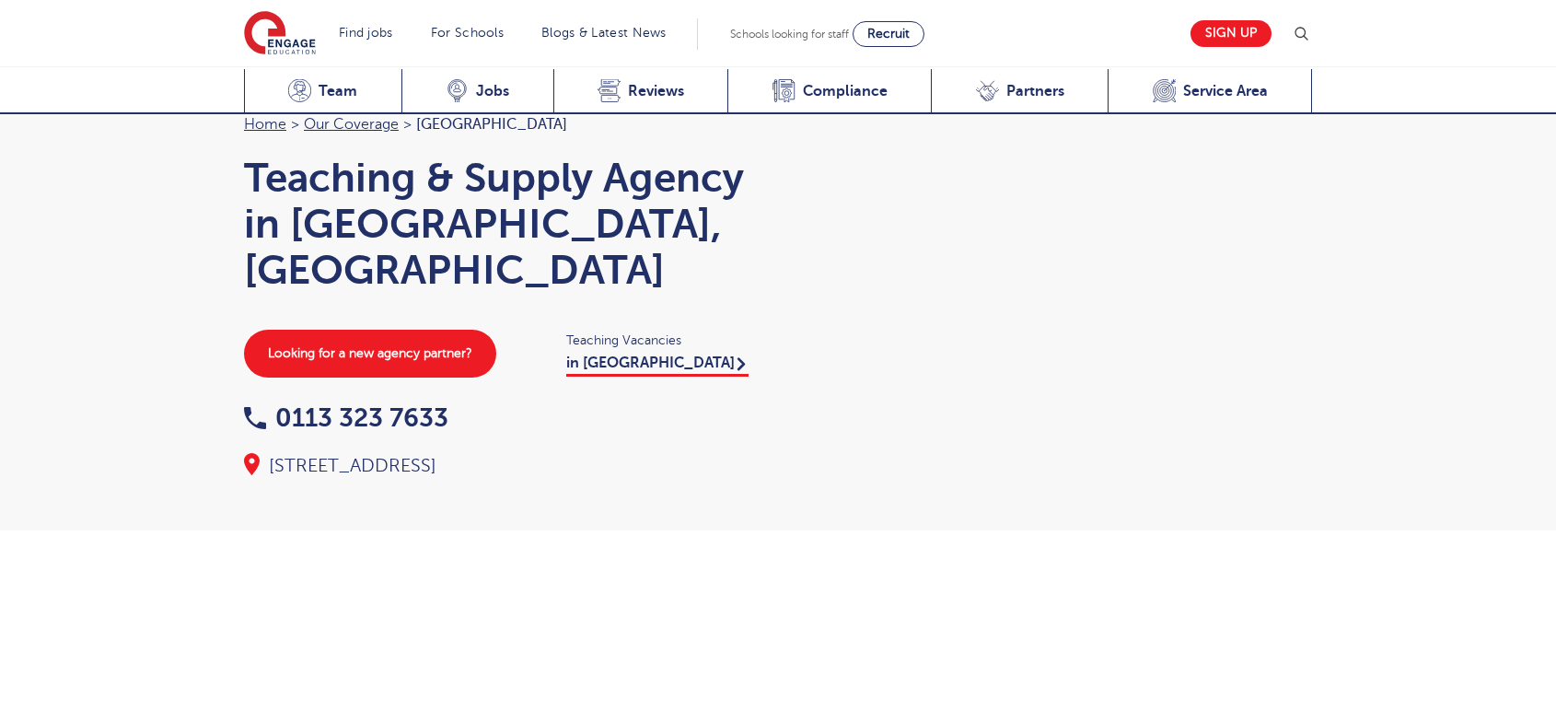
scroll to position [2112, 0]
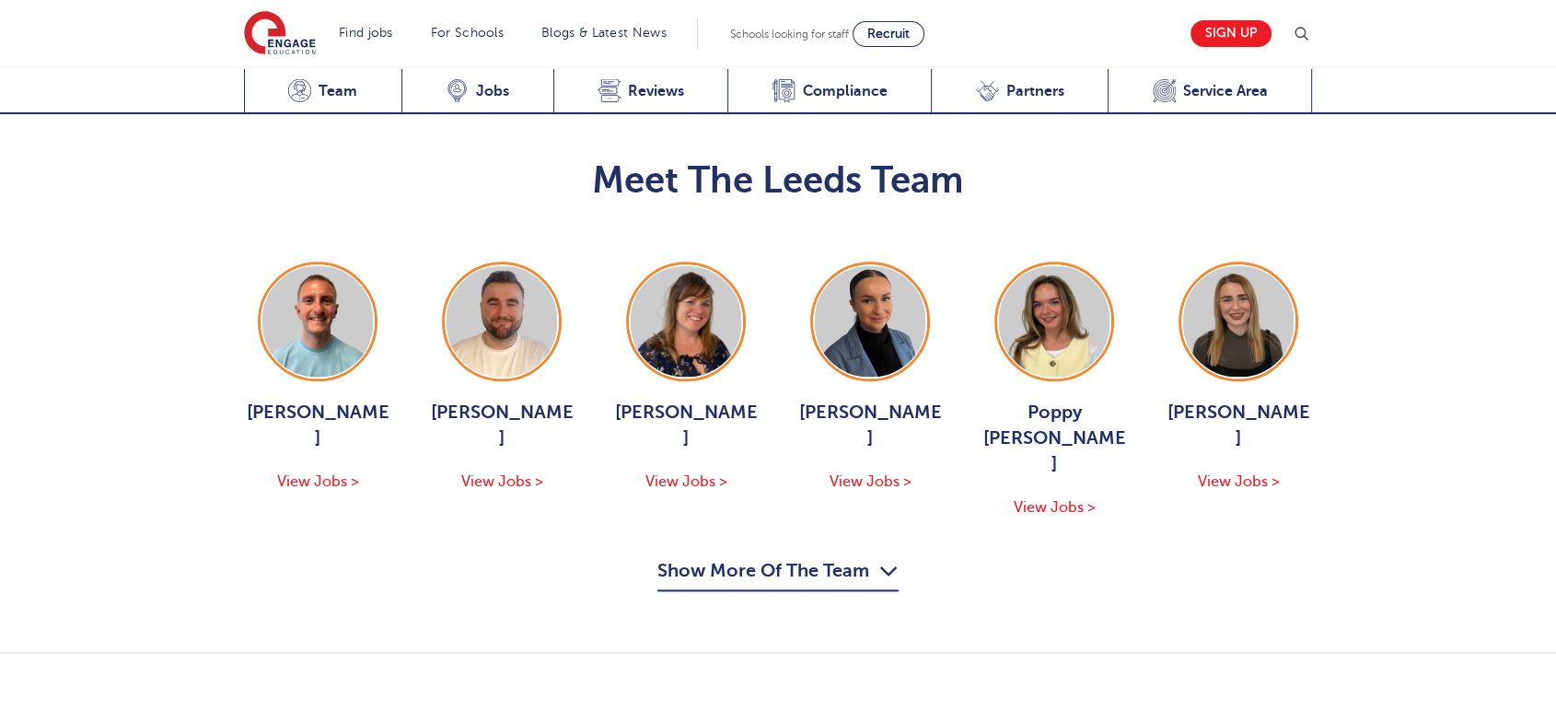
click at [714, 556] on button "Show More Of The Team" at bounding box center [777, 573] width 241 height 35
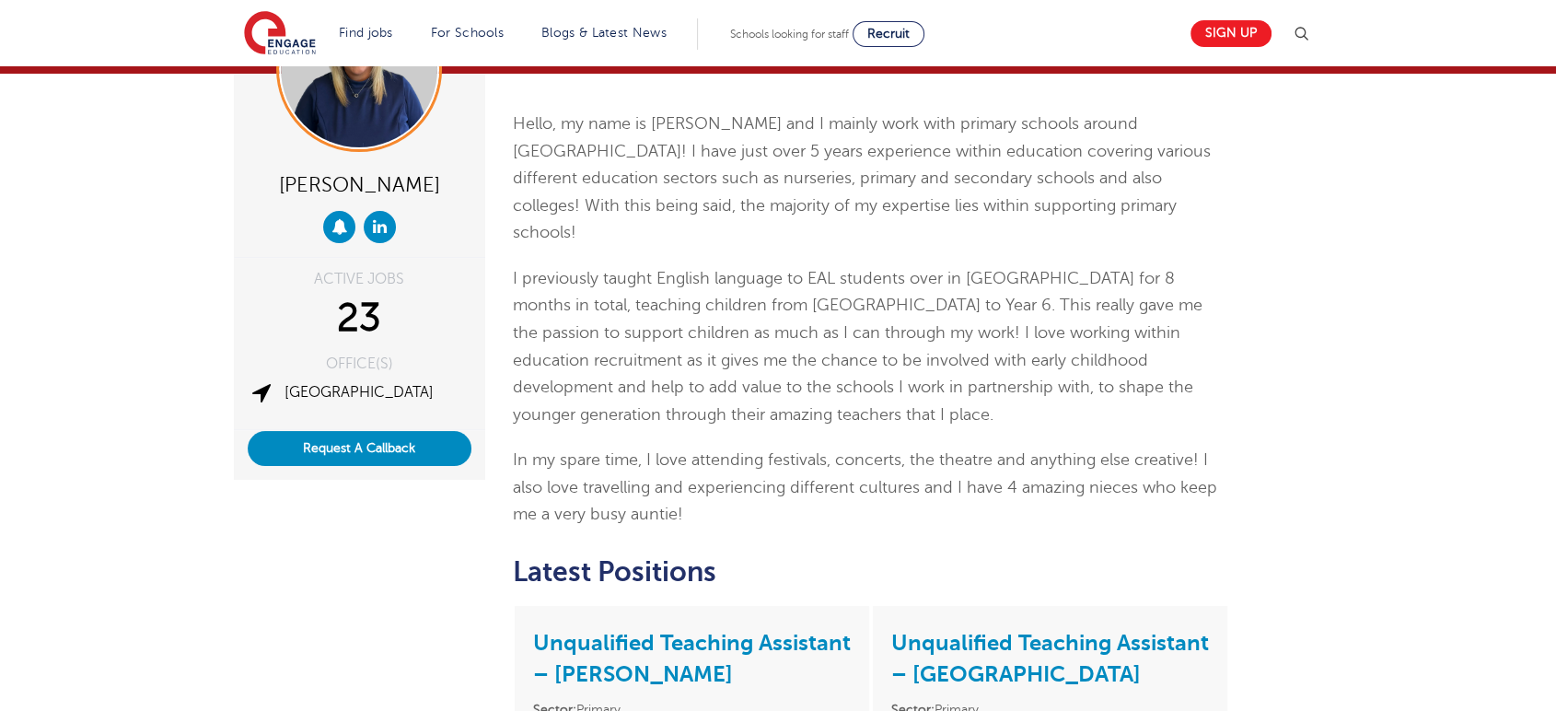
scroll to position [102, 0]
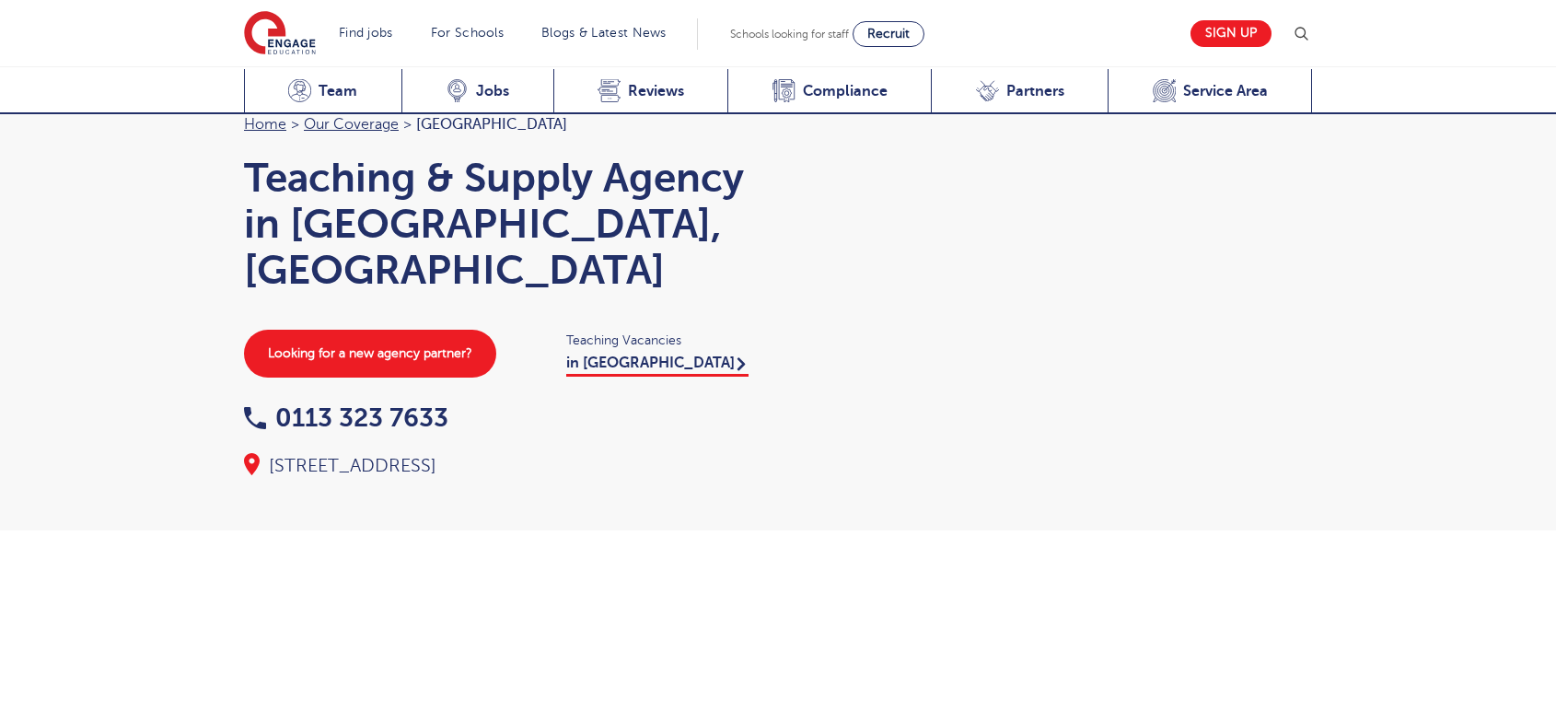
scroll to position [2112, 0]
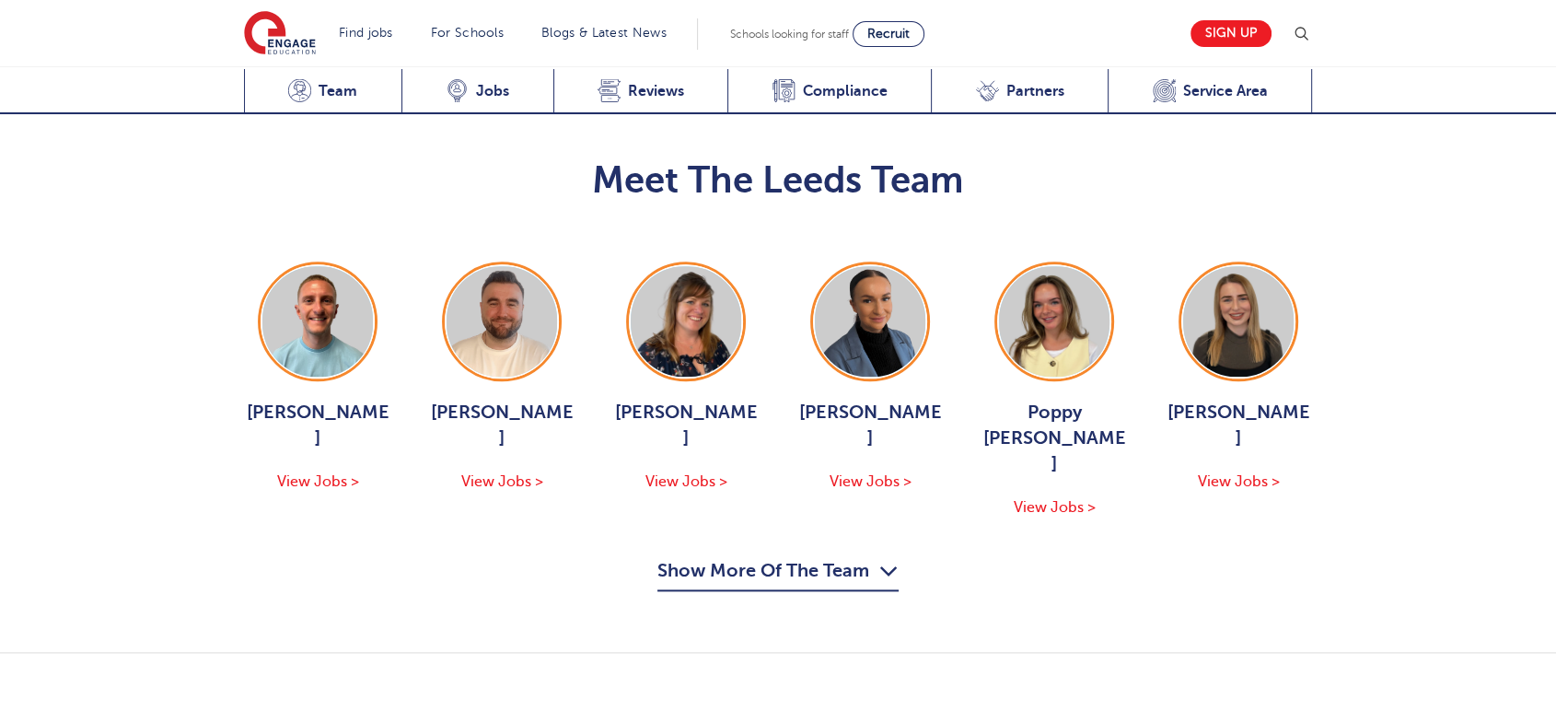
click at [841, 556] on button "Show More Of The Team" at bounding box center [777, 573] width 241 height 35
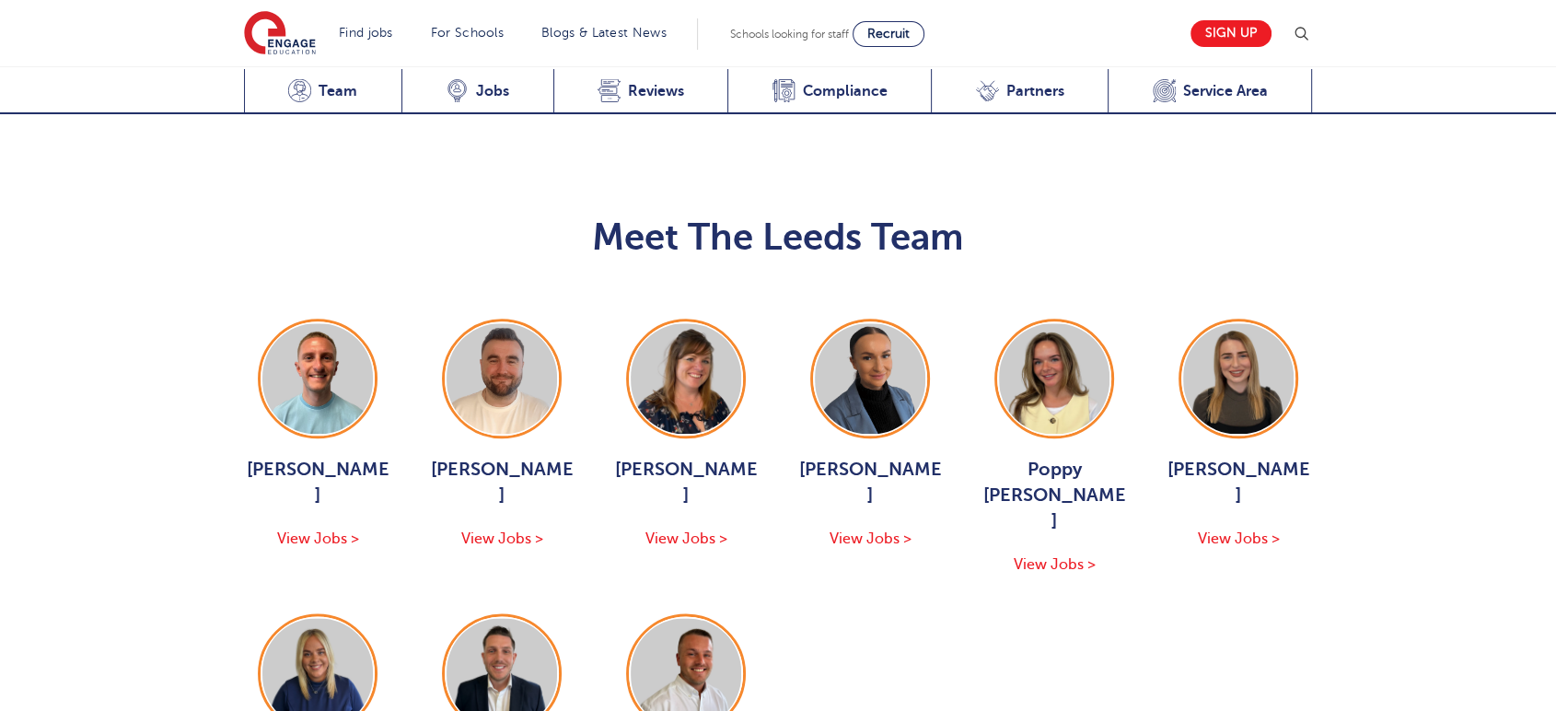
scroll to position [2010, 0]
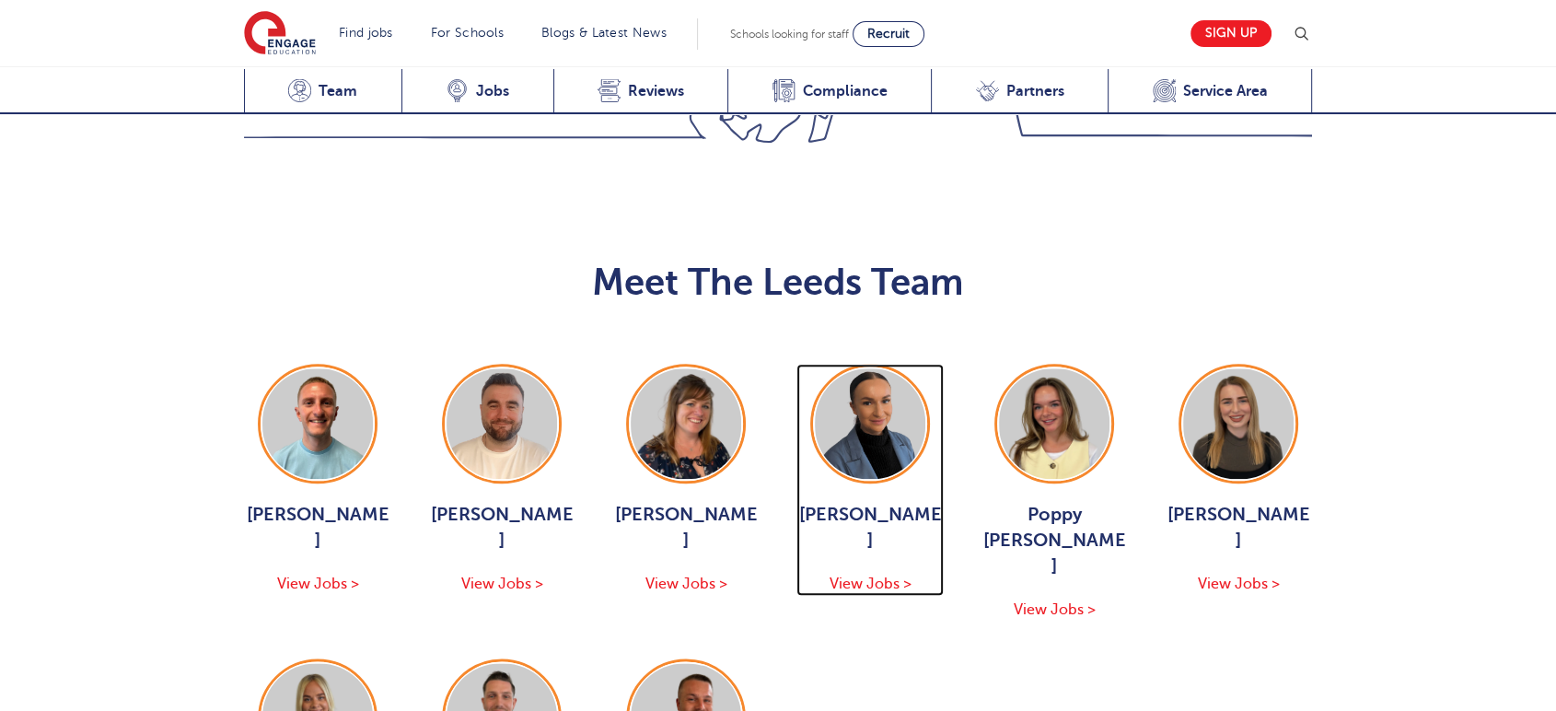
click at [911, 502] on div "[PERSON_NAME] View Jobs >" at bounding box center [869, 549] width 147 height 94
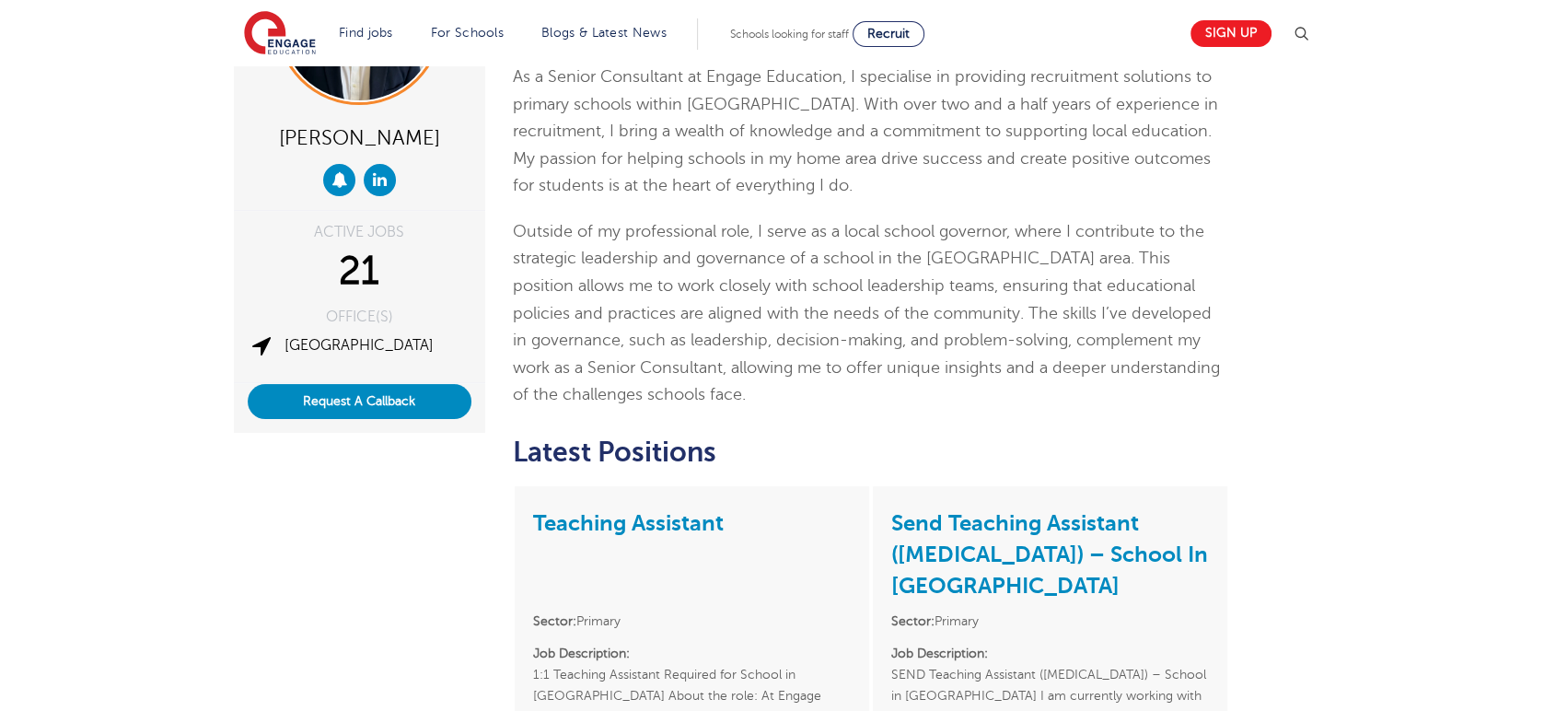
scroll to position [204, 0]
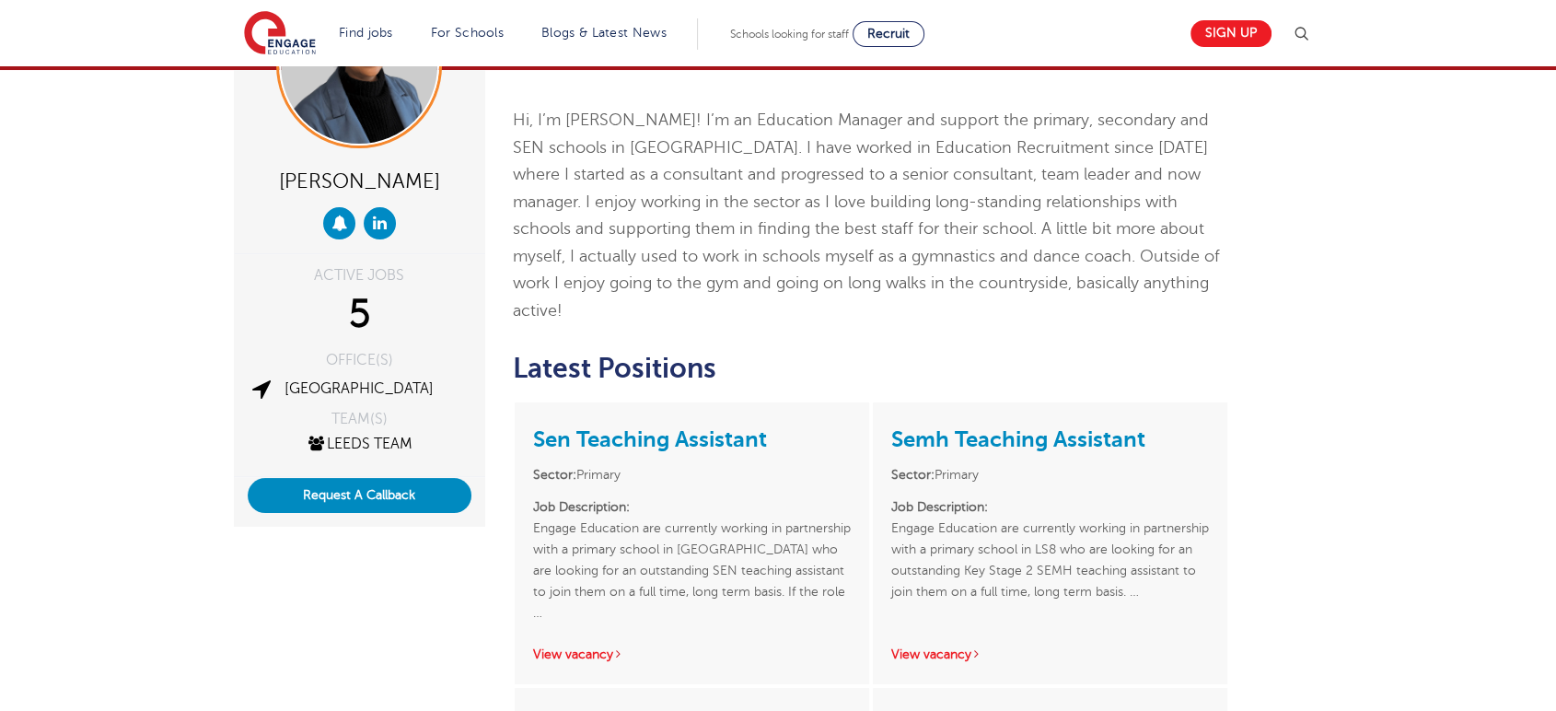
scroll to position [102, 0]
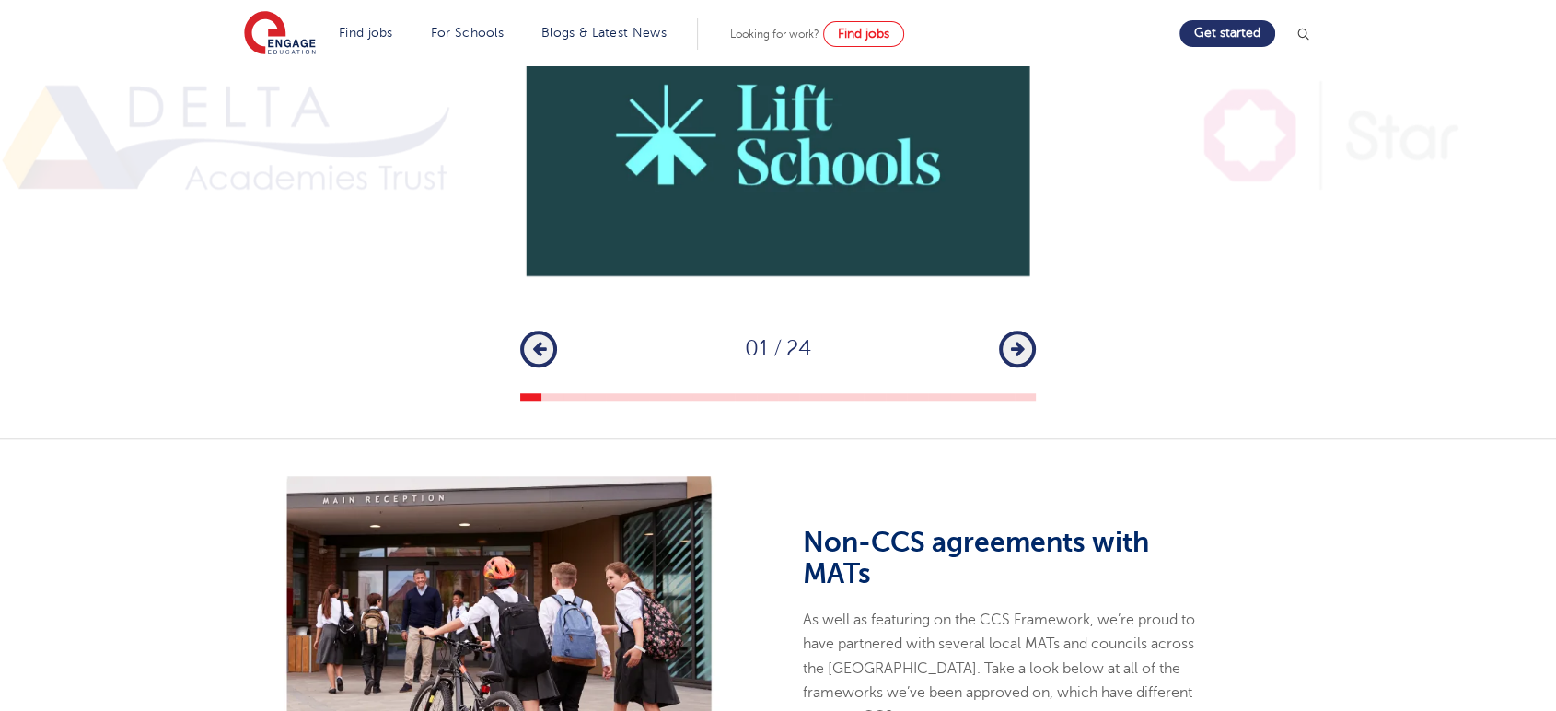
scroll to position [1329, 0]
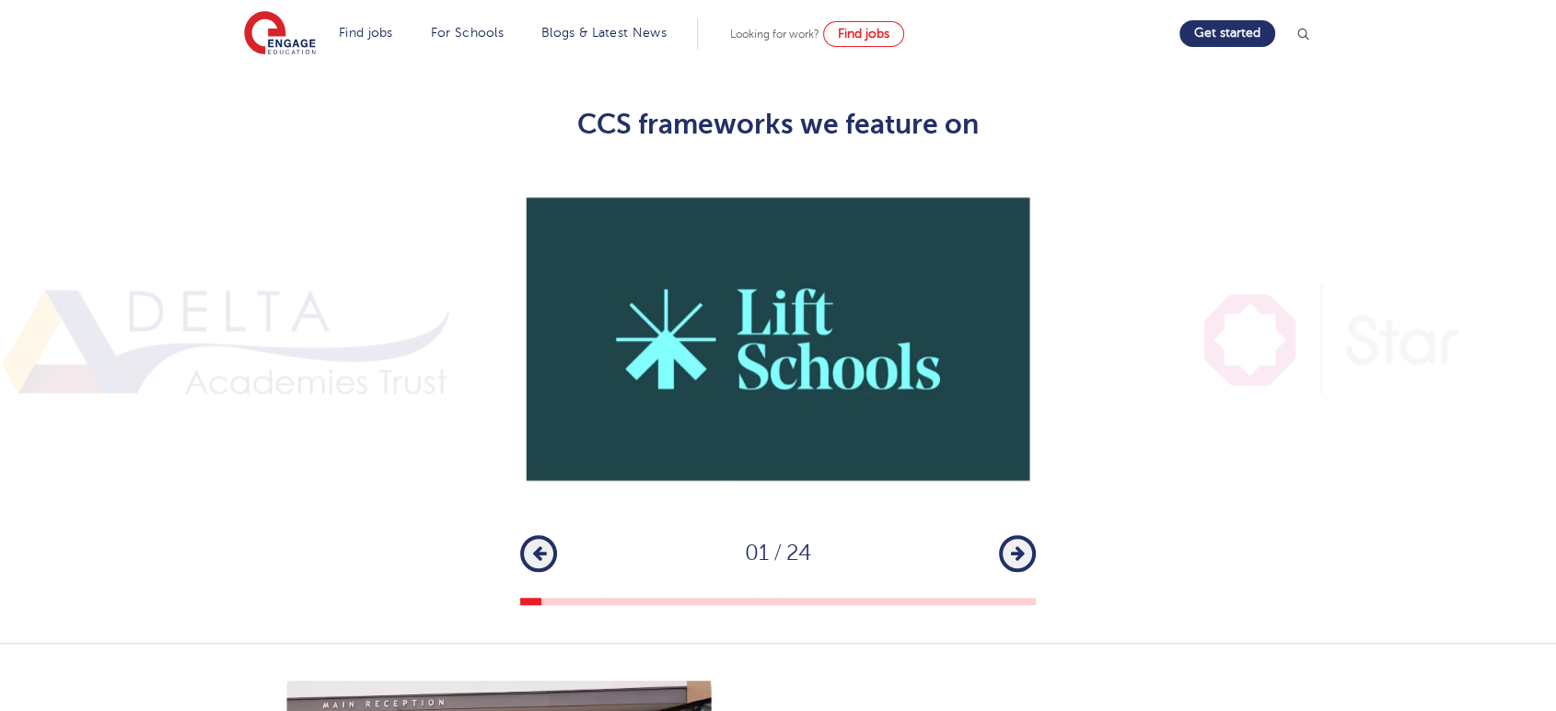
click at [1030, 535] on button "Next" at bounding box center [1017, 553] width 37 height 37
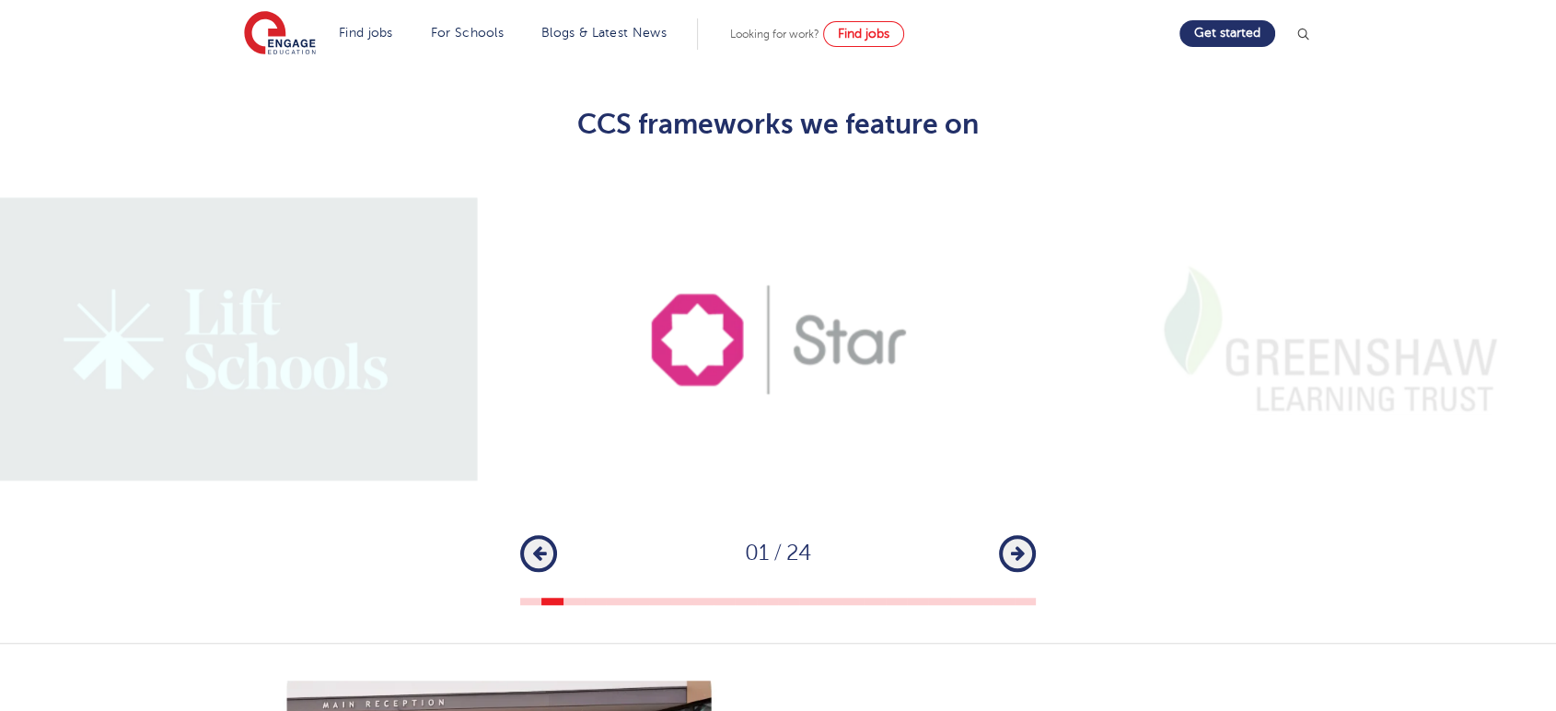
click at [1030, 535] on button "Next" at bounding box center [1017, 553] width 37 height 37
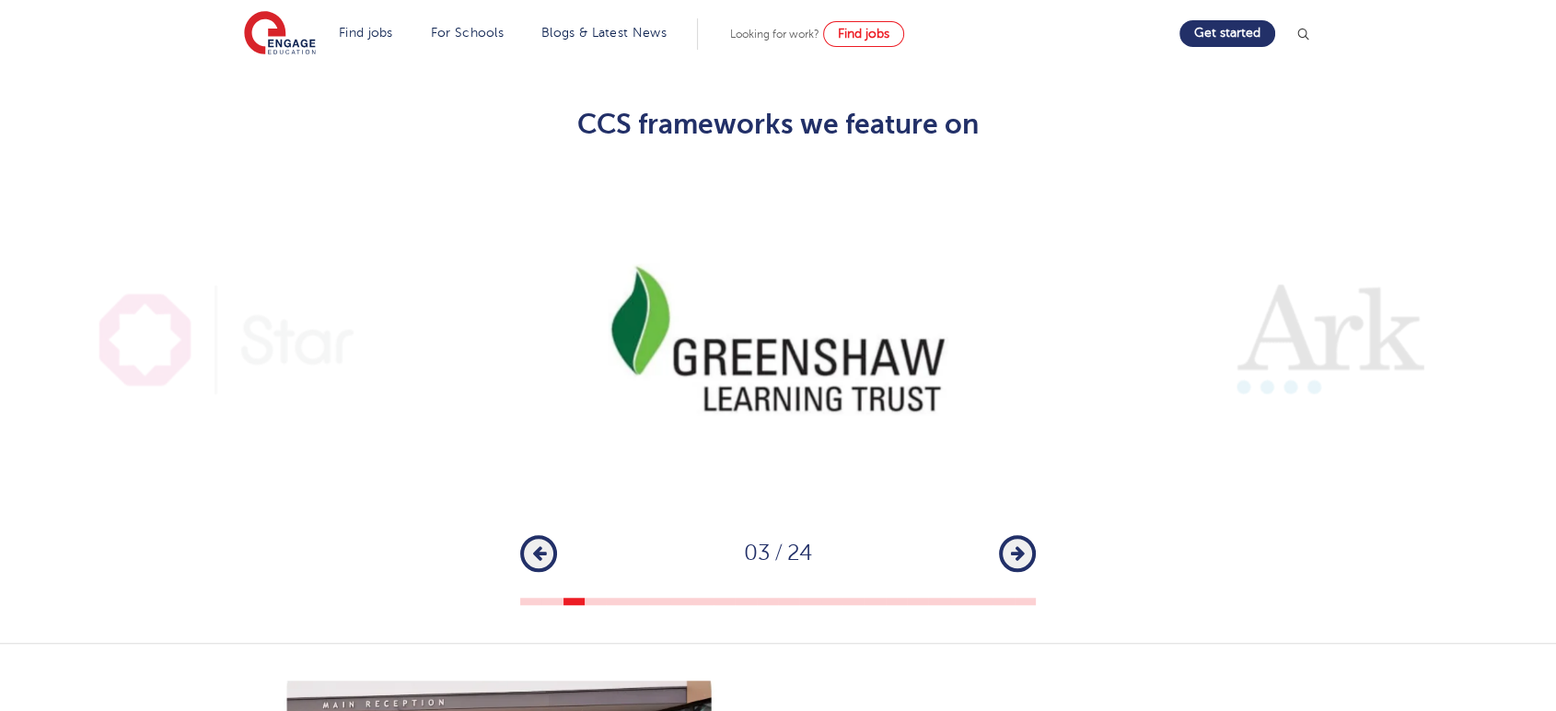
click at [1030, 535] on button "Next" at bounding box center [1017, 553] width 37 height 37
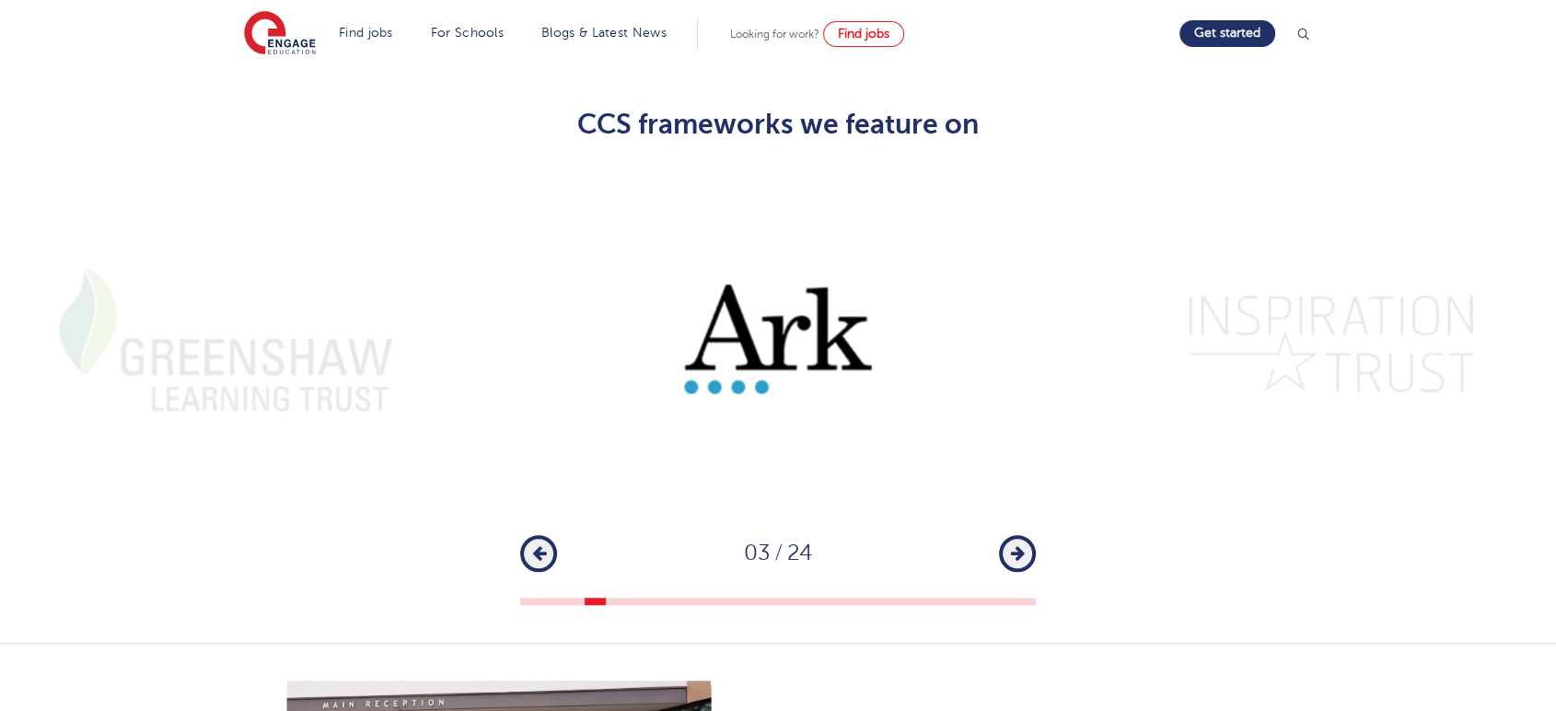
click at [1030, 535] on button "Next" at bounding box center [1017, 553] width 37 height 37
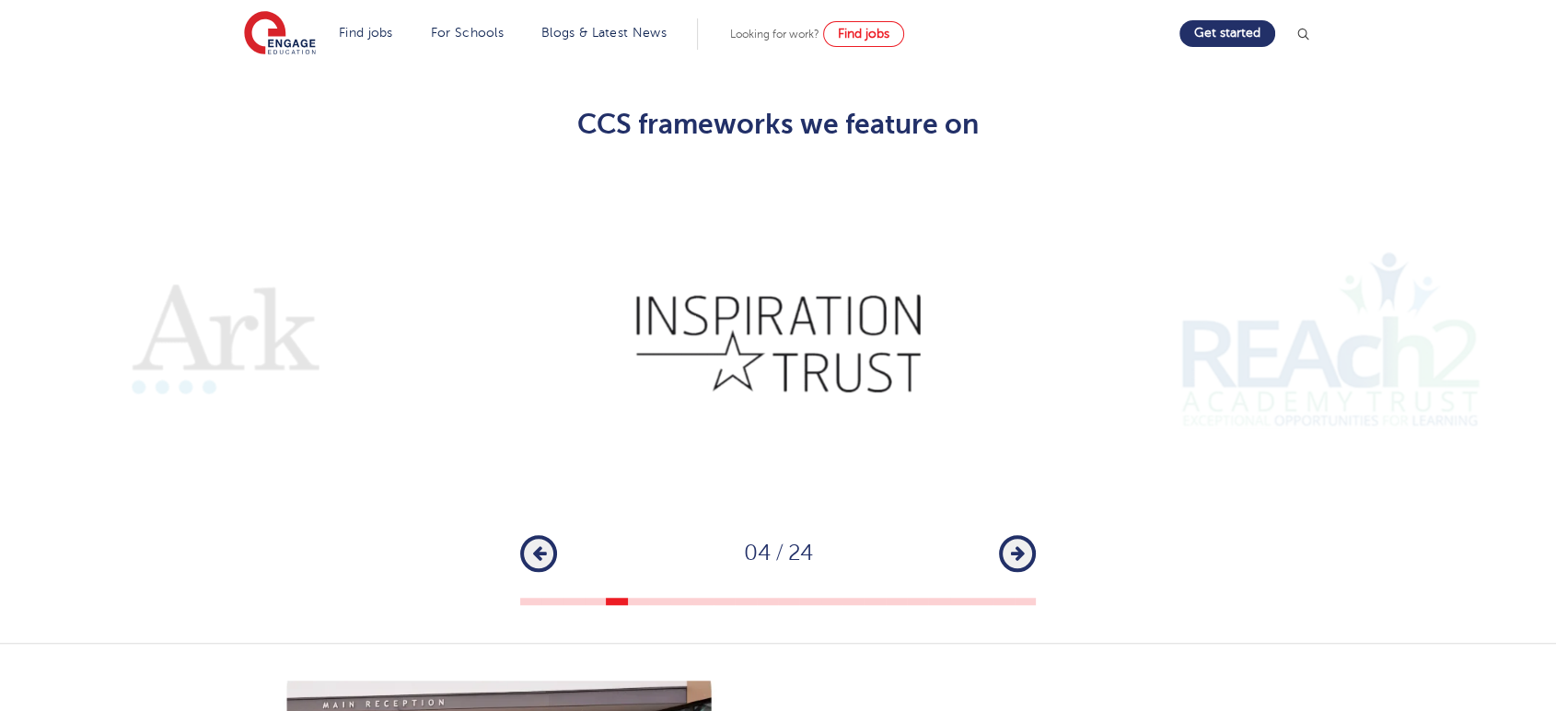
click at [1016, 545] on icon "button" at bounding box center [1018, 553] width 14 height 17
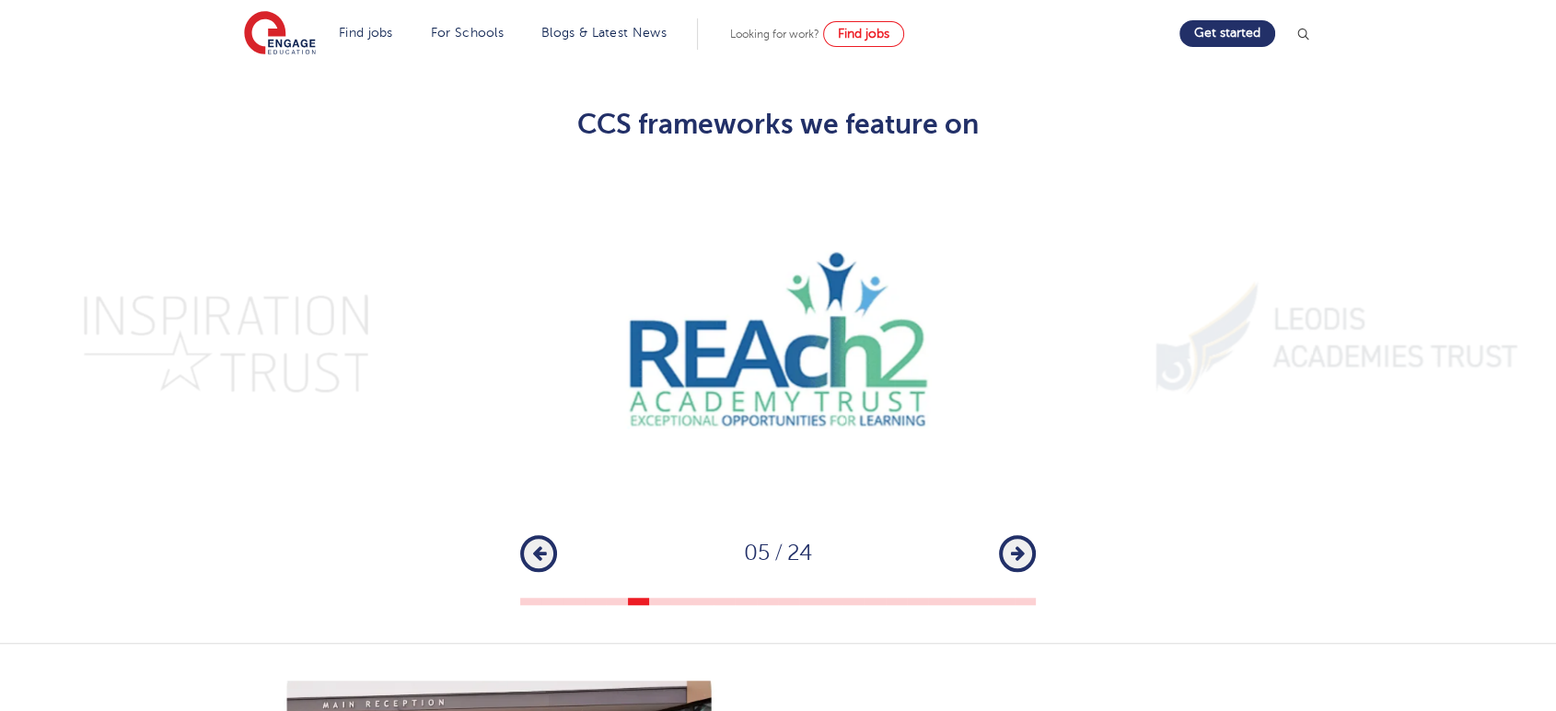
click at [1020, 545] on icon "button" at bounding box center [1018, 553] width 14 height 17
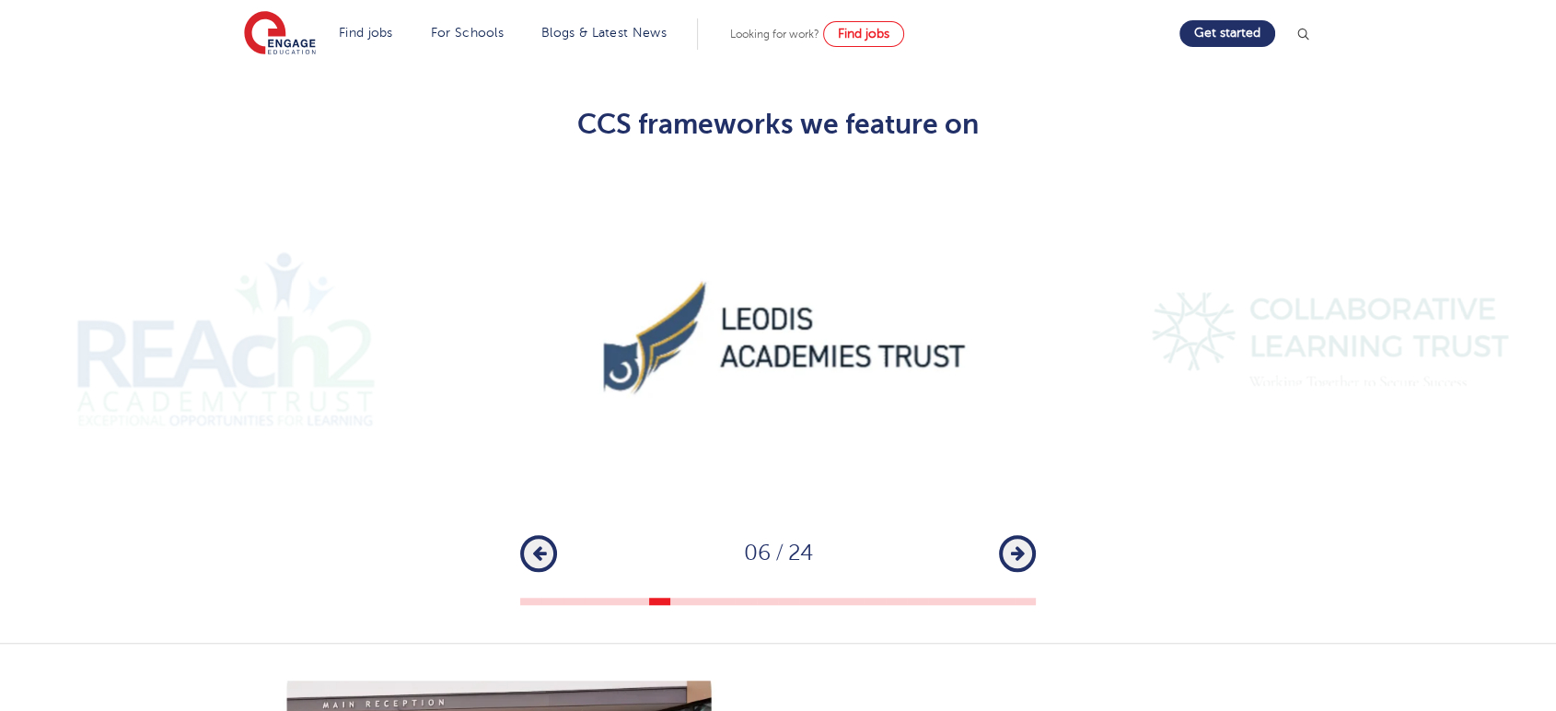
click at [1020, 545] on icon "button" at bounding box center [1018, 553] width 14 height 17
click at [1024, 545] on icon "button" at bounding box center [1018, 553] width 14 height 17
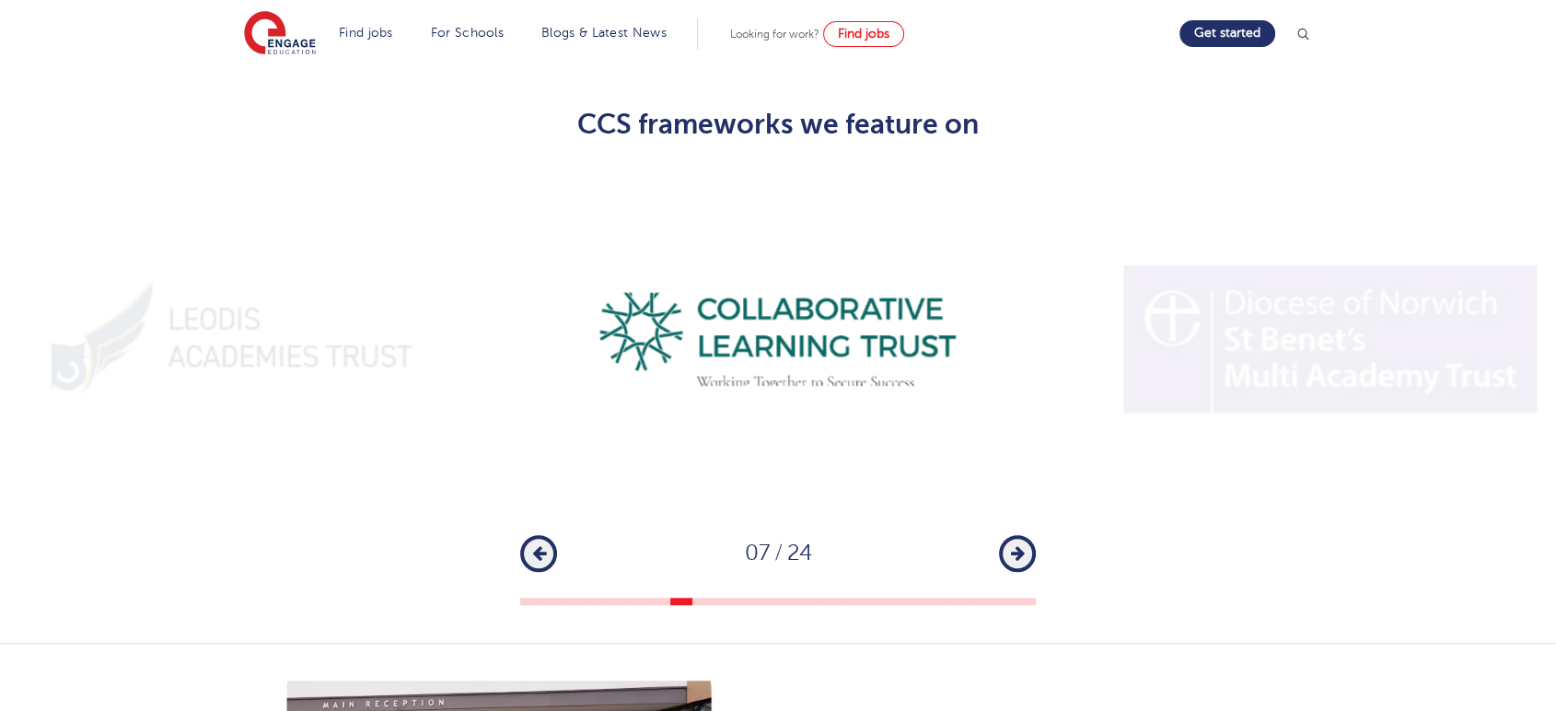
click at [1024, 545] on icon "button" at bounding box center [1018, 553] width 14 height 17
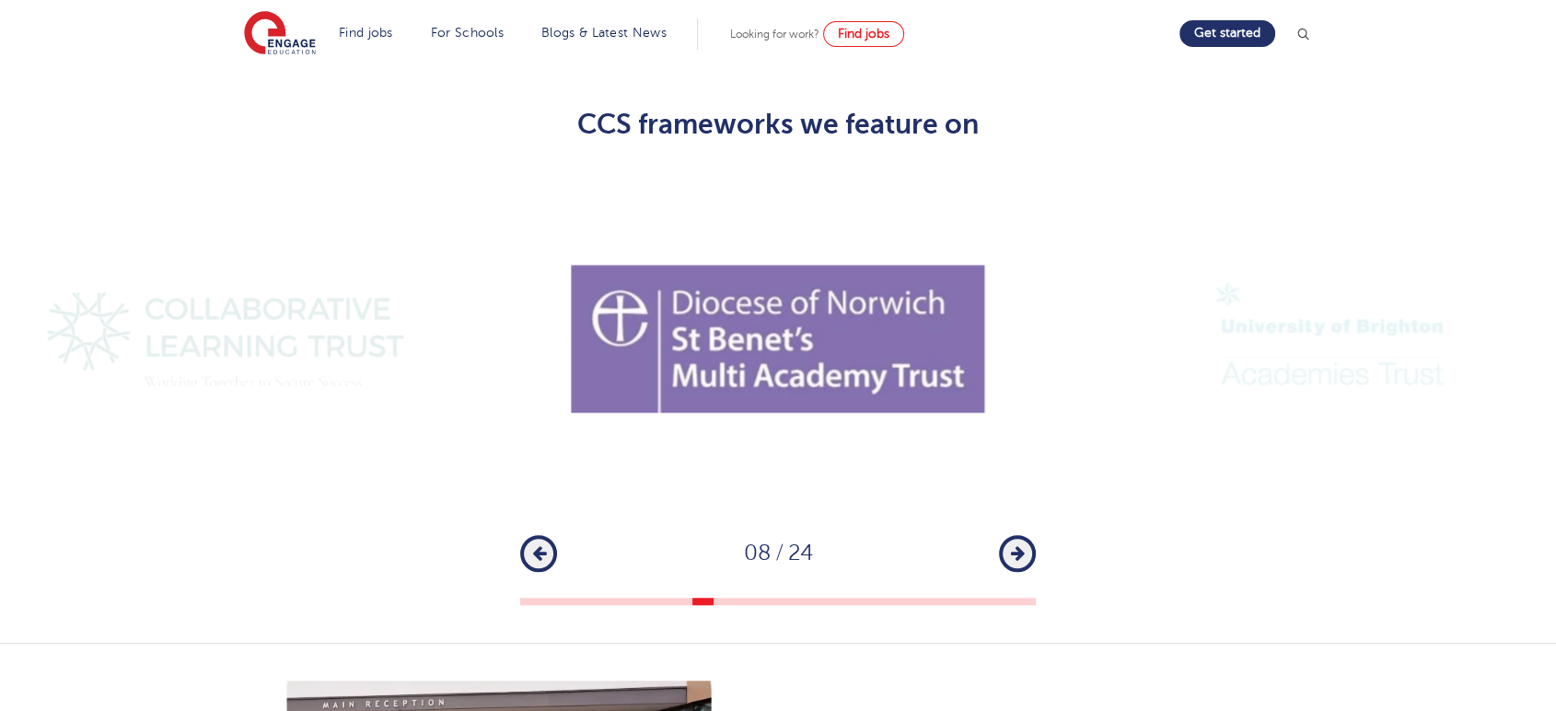
click at [1024, 545] on icon "button" at bounding box center [1018, 553] width 14 height 17
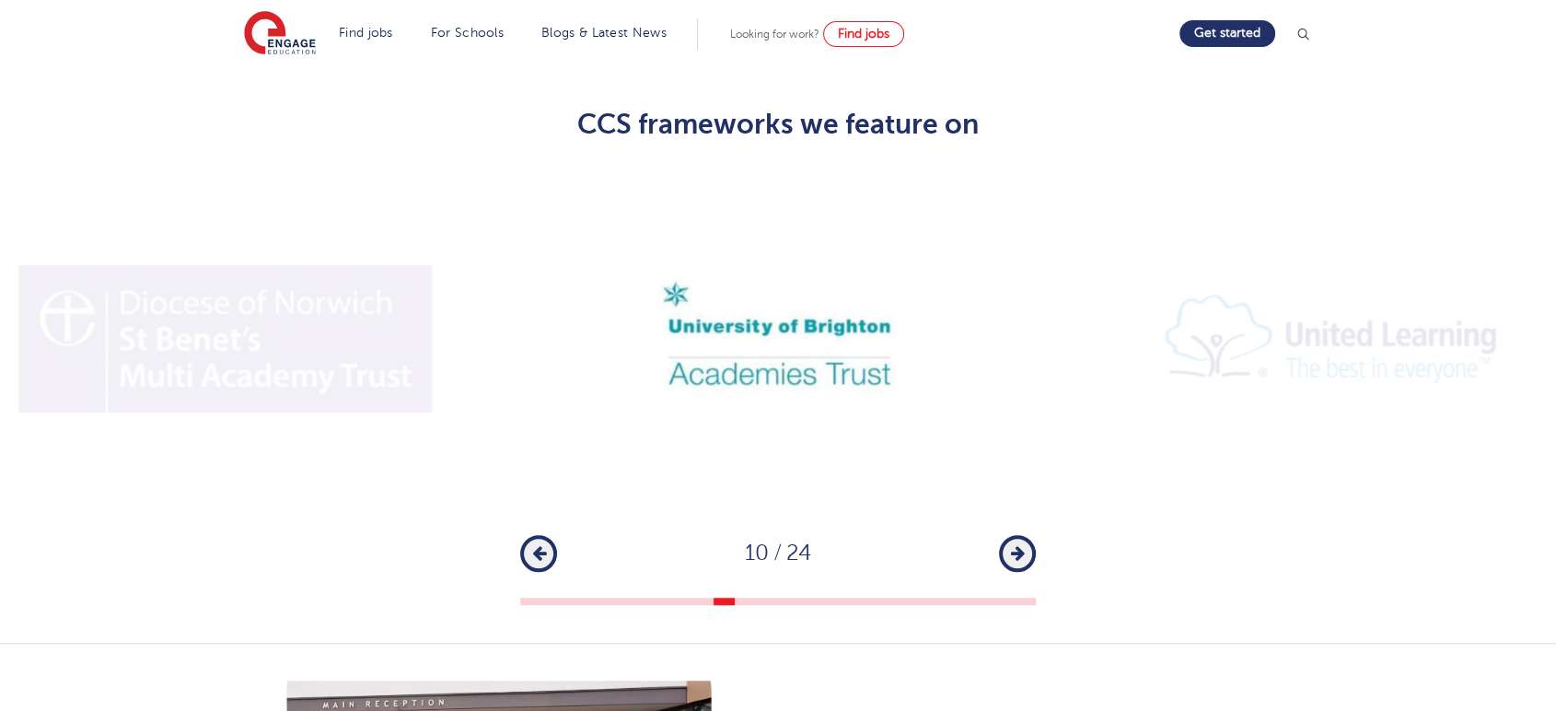
click at [1024, 545] on icon "button" at bounding box center [1018, 553] width 14 height 17
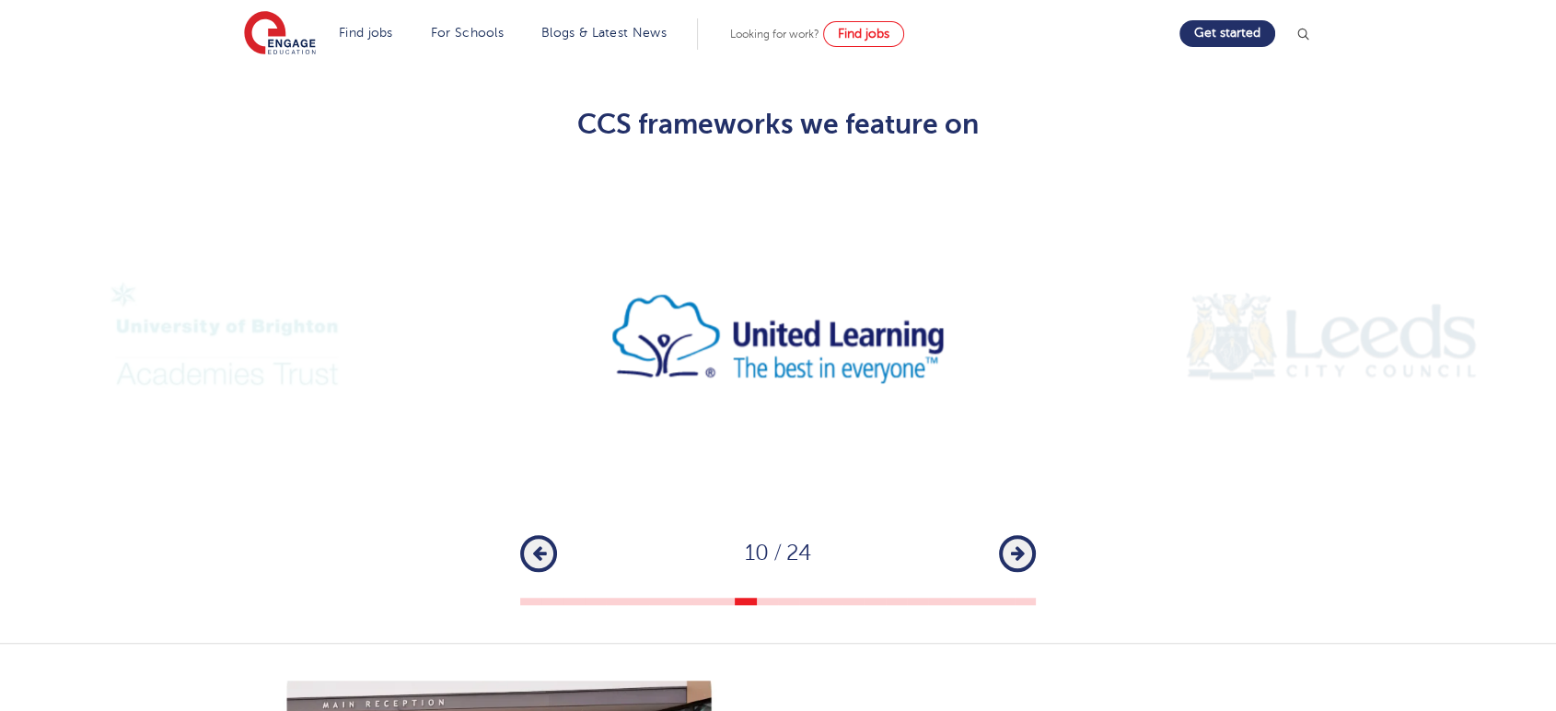
click at [1024, 545] on icon "button" at bounding box center [1018, 553] width 14 height 17
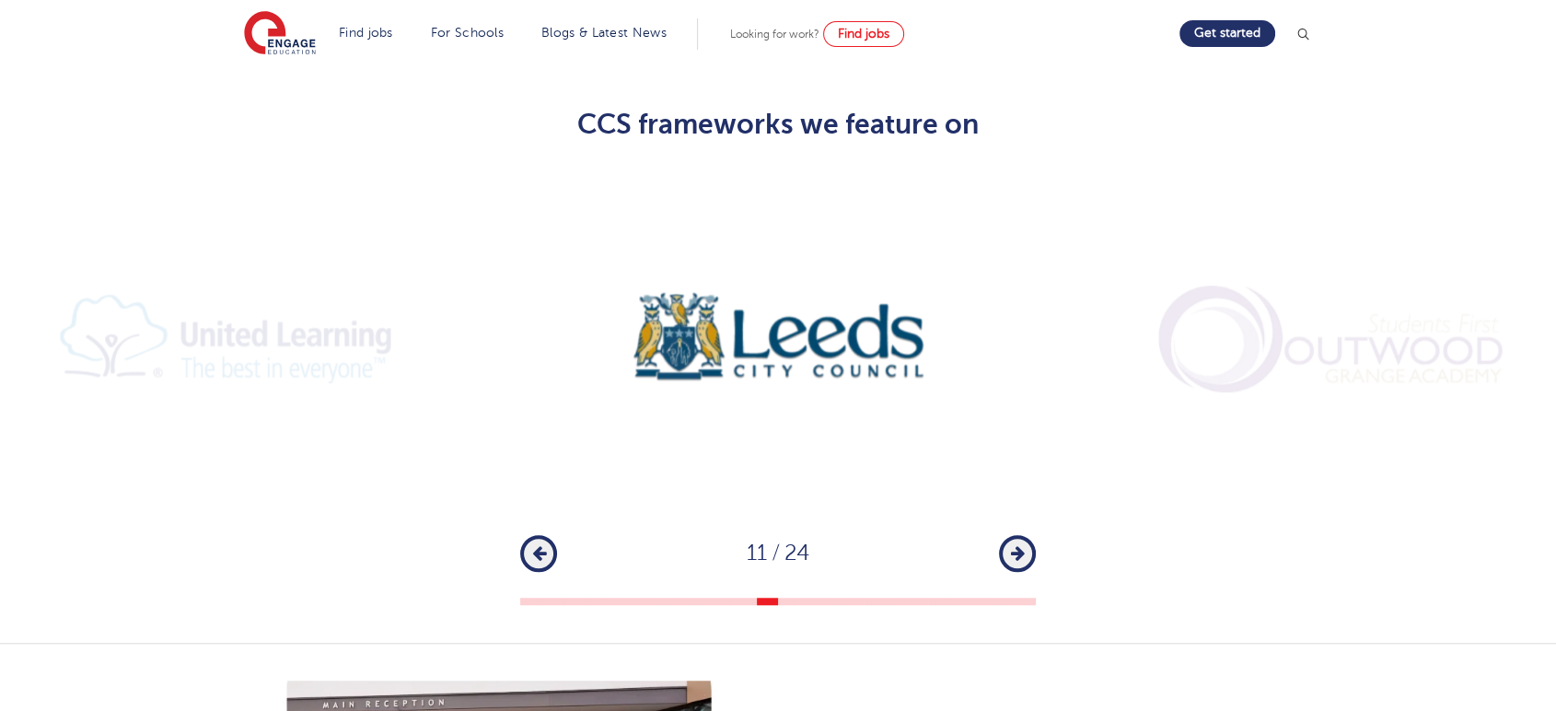
click at [1024, 545] on icon "button" at bounding box center [1018, 553] width 14 height 17
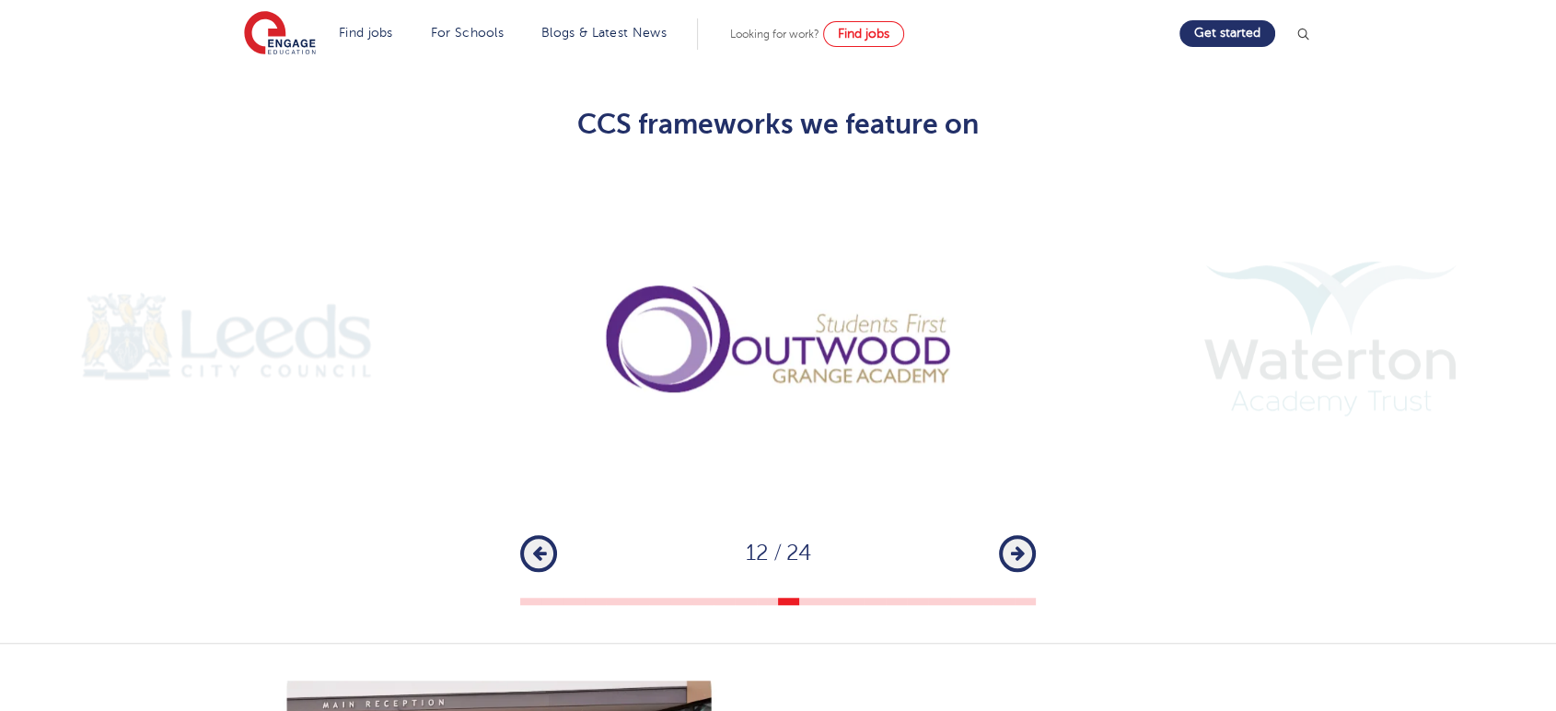
click at [1024, 545] on icon "button" at bounding box center [1018, 553] width 14 height 17
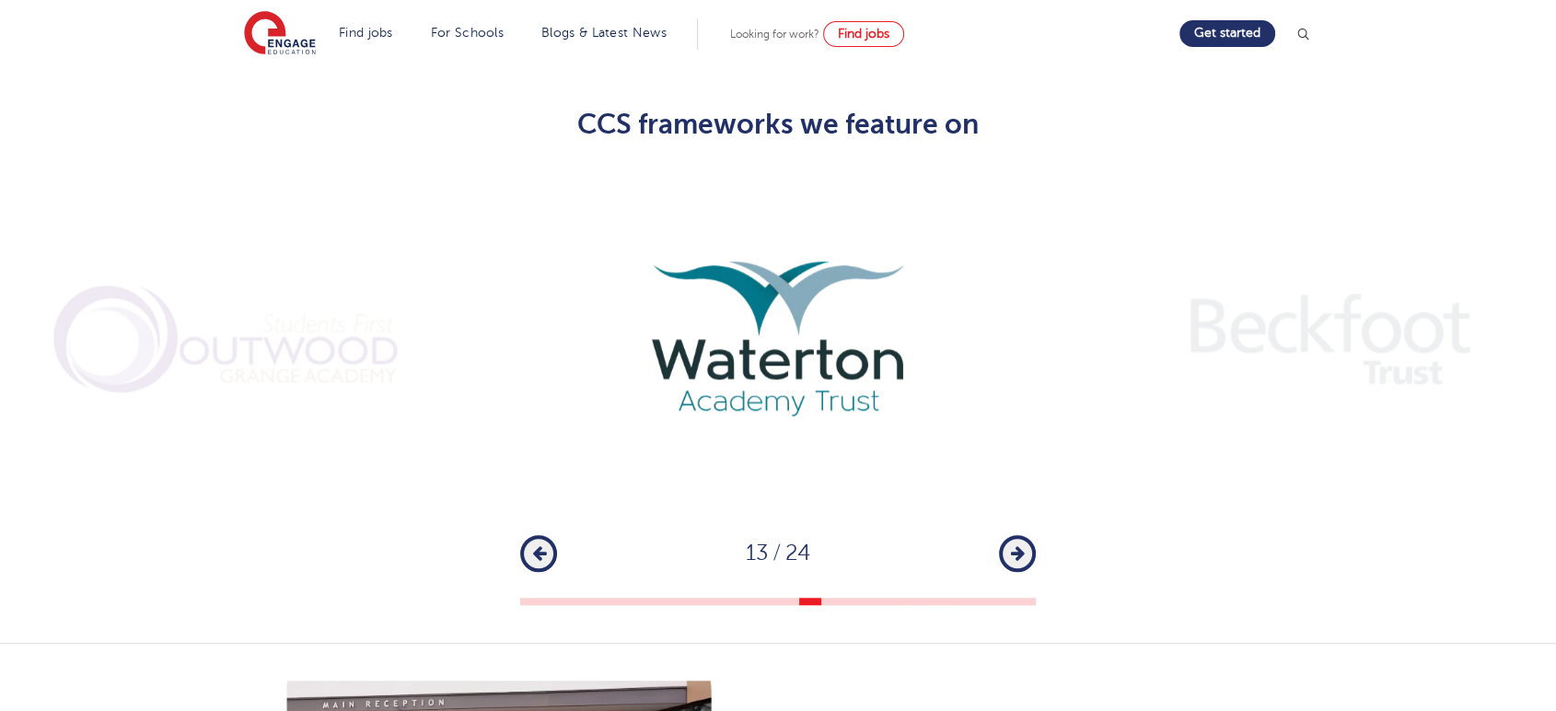
click at [1024, 545] on icon "button" at bounding box center [1018, 553] width 14 height 17
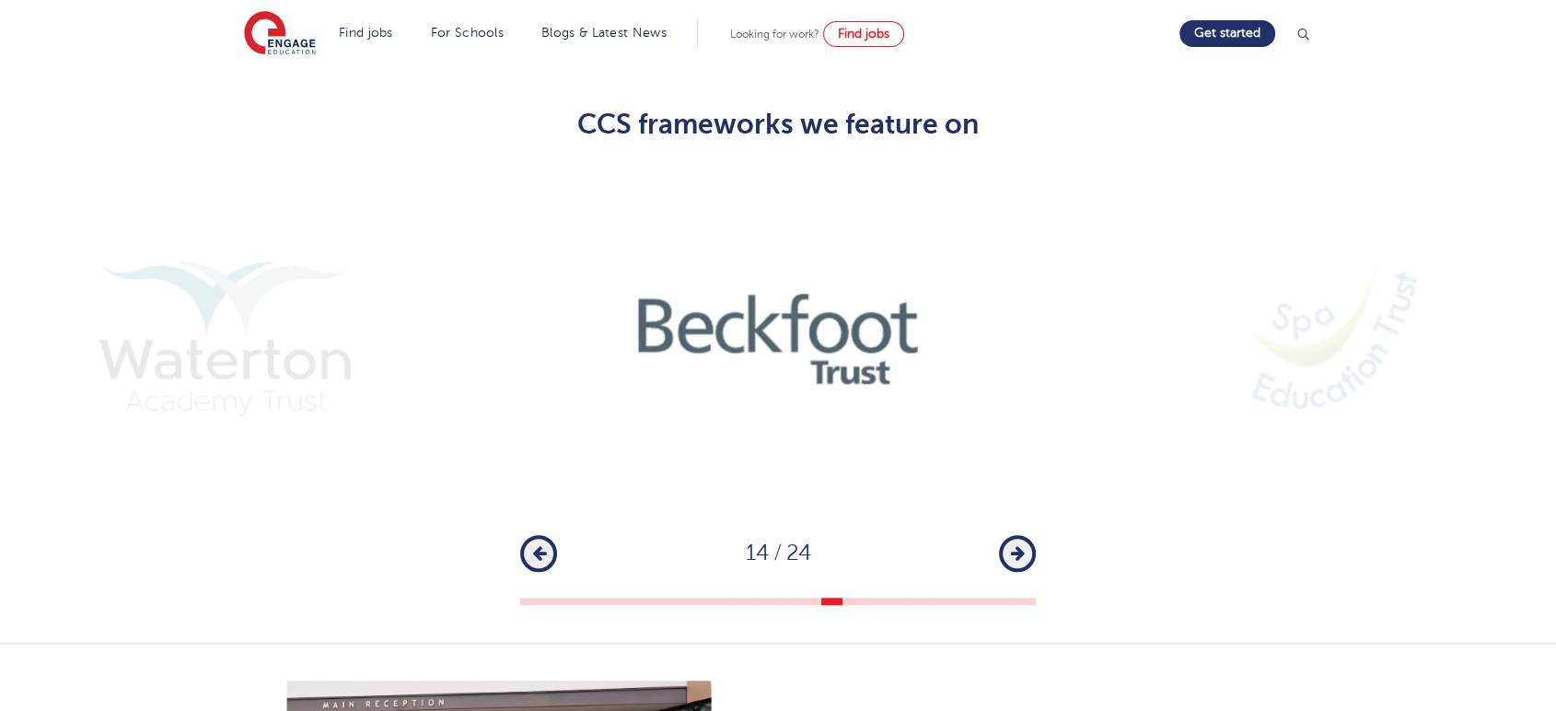
click at [1024, 545] on icon "button" at bounding box center [1018, 553] width 14 height 17
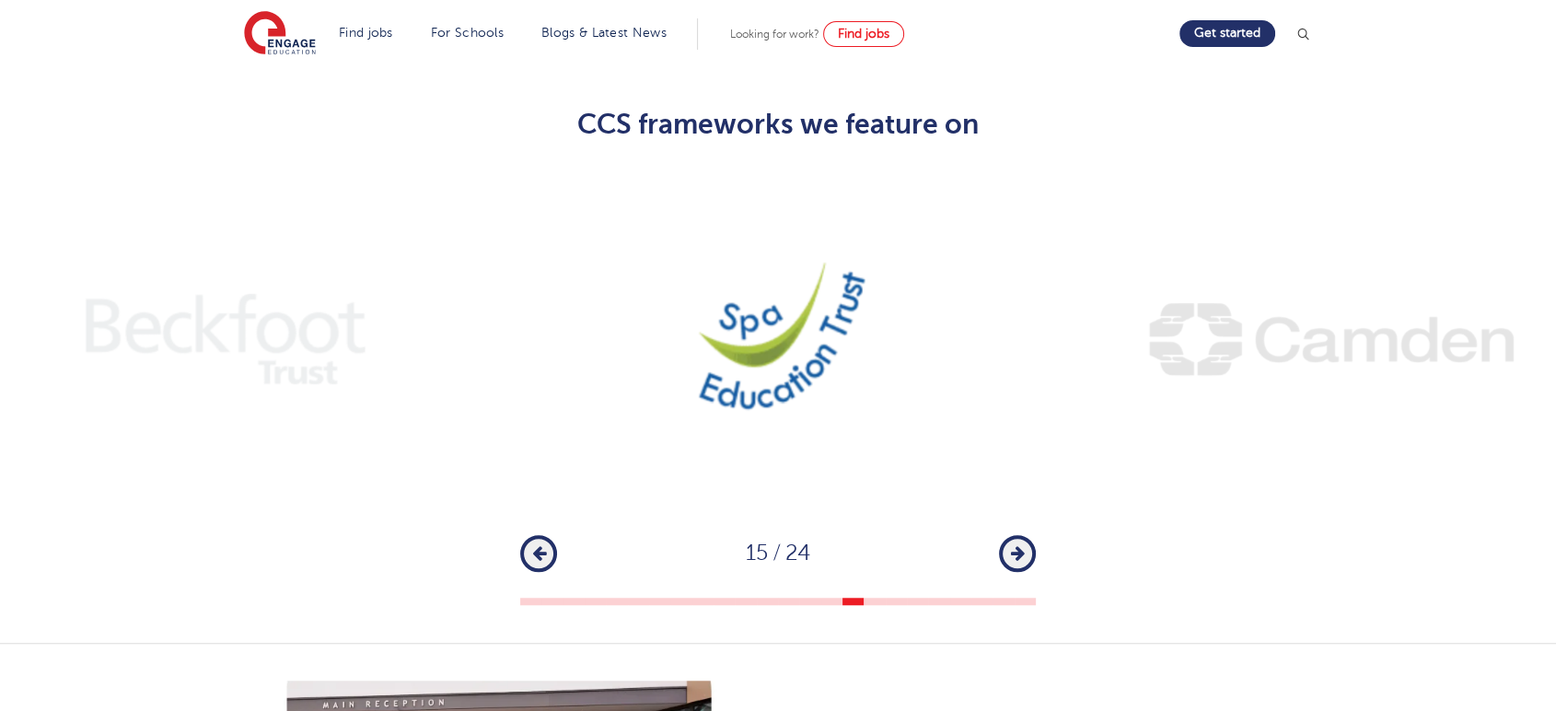
click at [1024, 545] on icon "button" at bounding box center [1018, 553] width 14 height 17
